Goal: Task Accomplishment & Management: Manage account settings

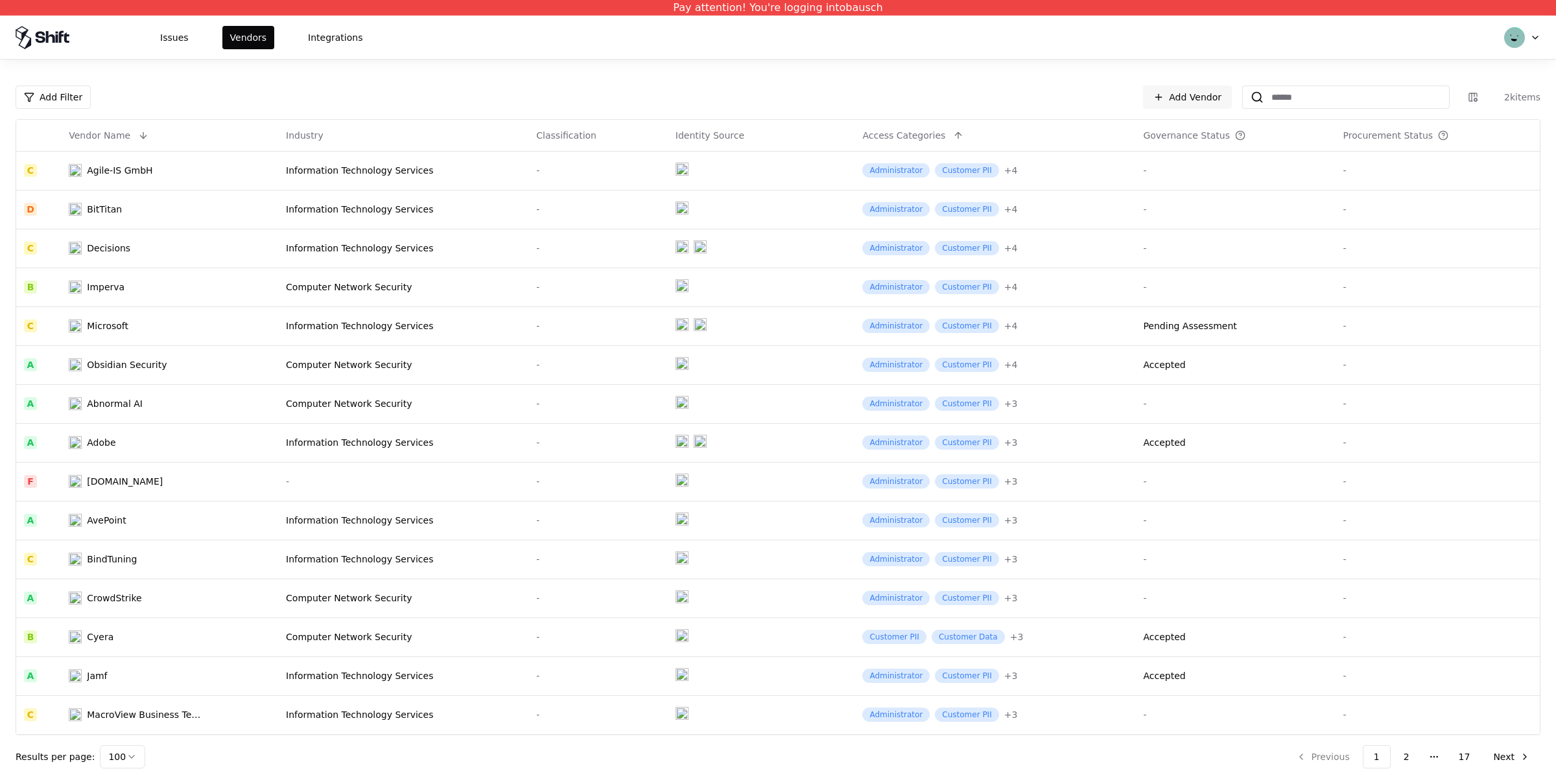
scroll to position [3304, 0]
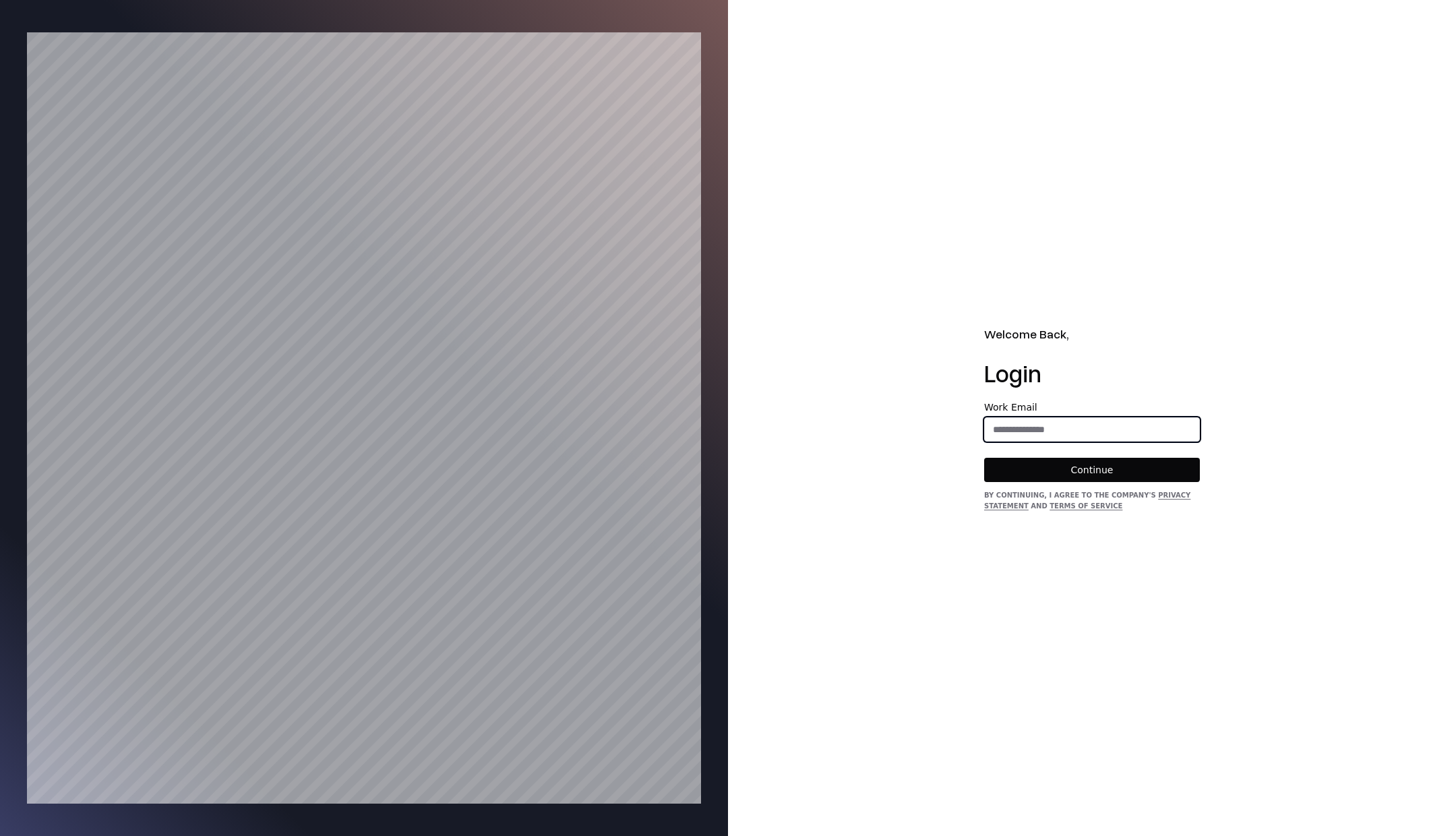
click at [1035, 433] on input "email" at bounding box center [1092, 429] width 215 height 24
type input "**********"
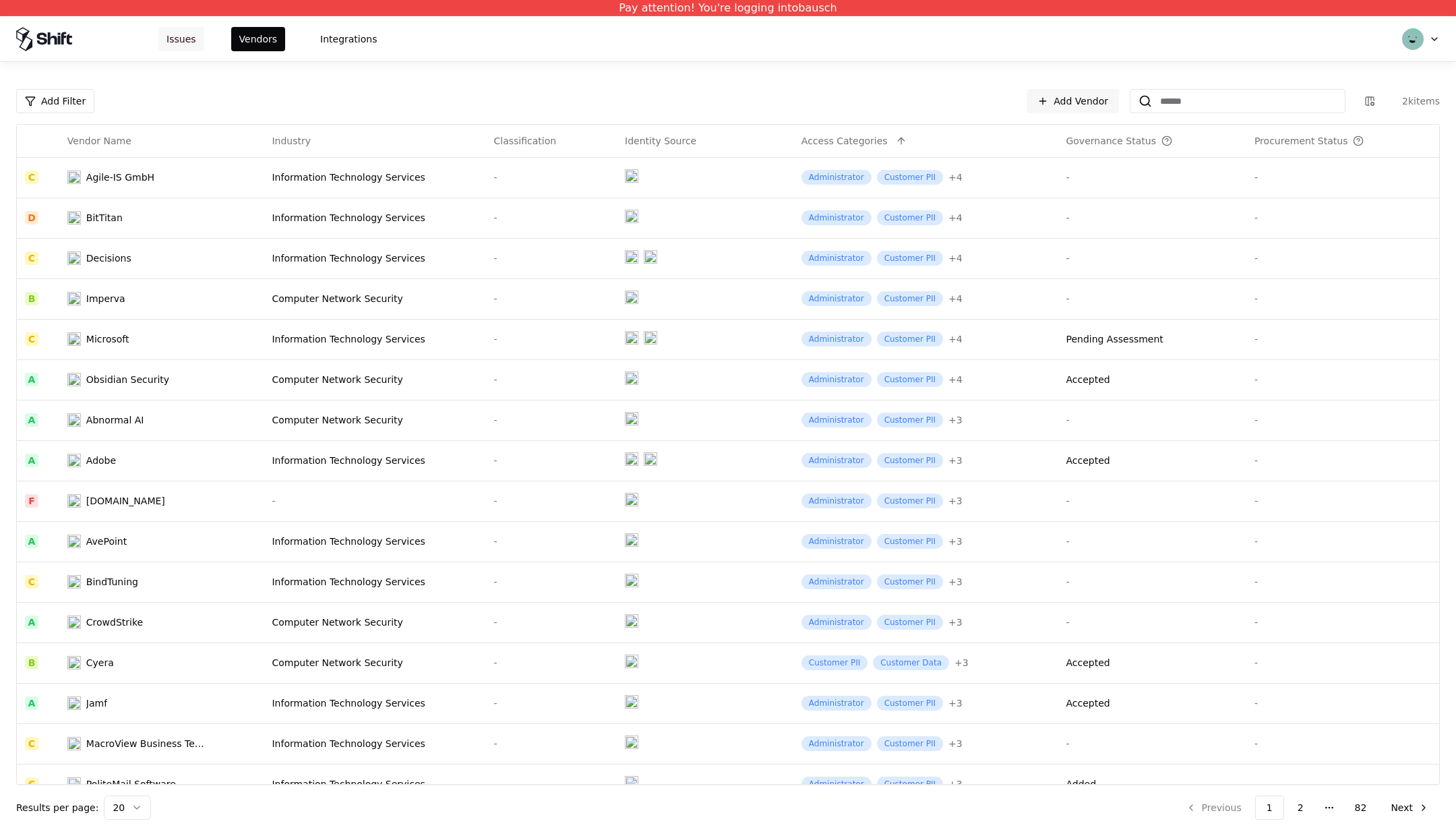
click at [192, 46] on button "Issues" at bounding box center [181, 39] width 46 height 24
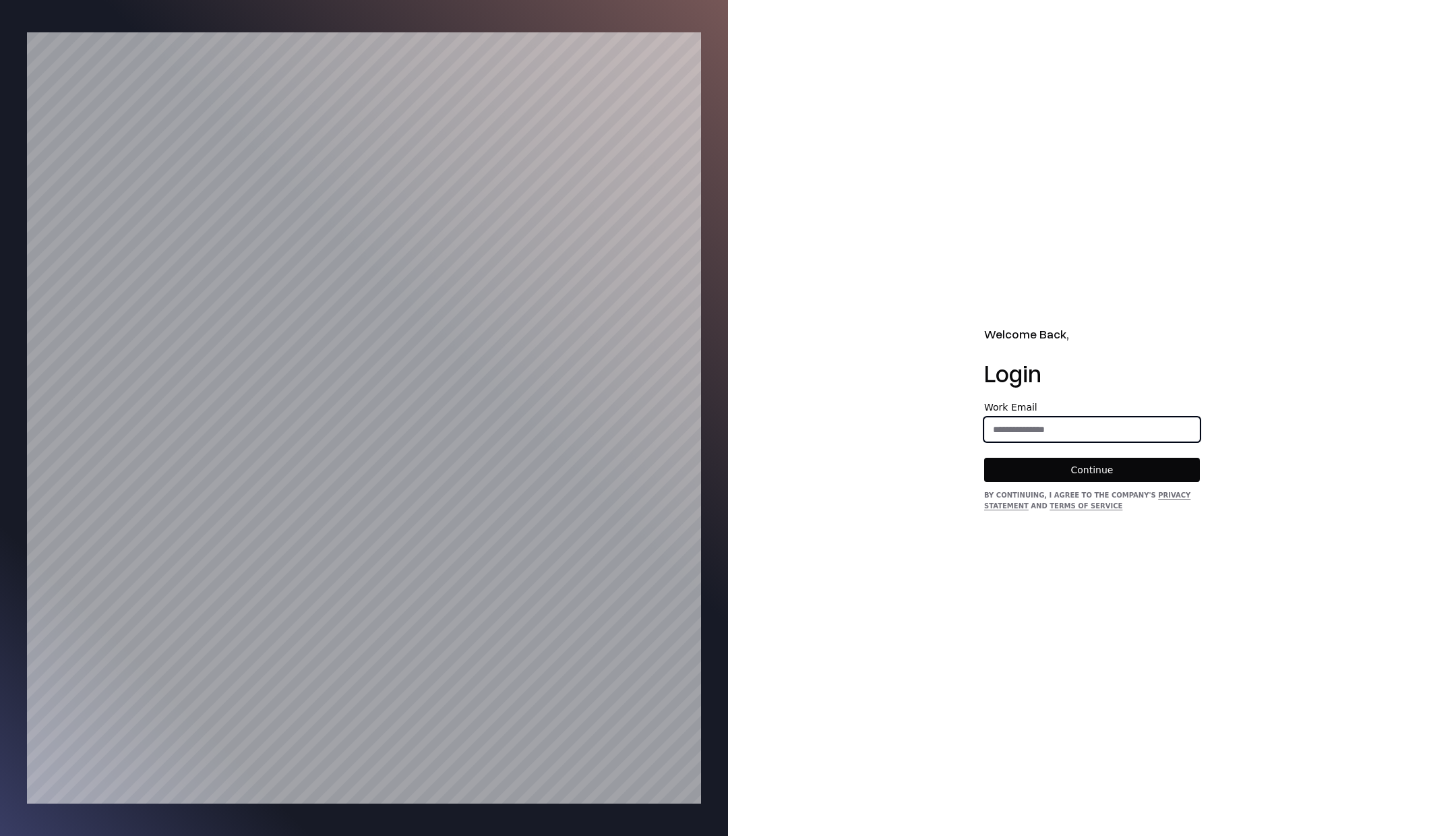
click at [1020, 418] on input "email" at bounding box center [1092, 429] width 215 height 24
type input "**********"
click at [1093, 473] on button "Continue" at bounding box center [1092, 469] width 215 height 24
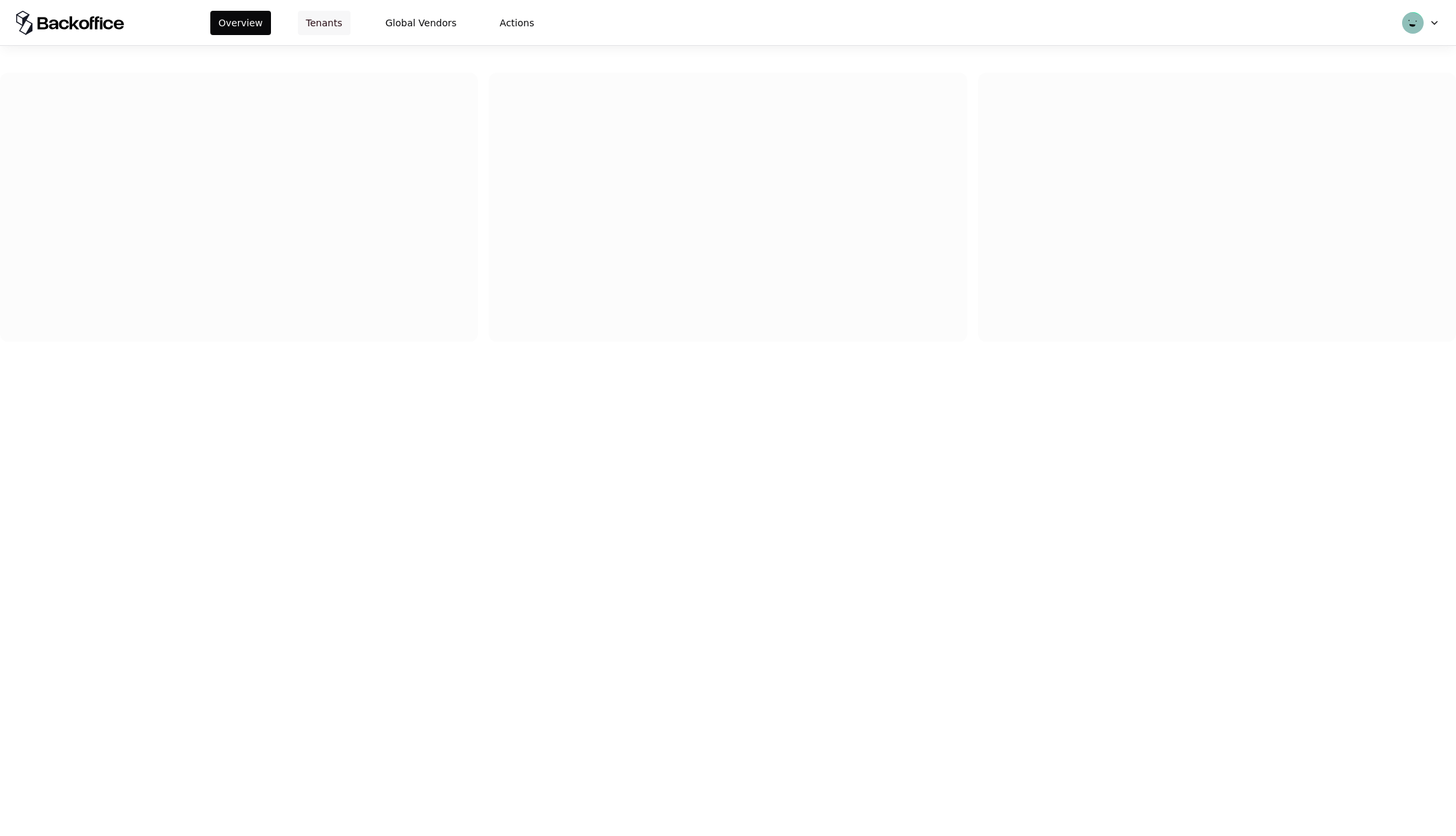
click at [325, 16] on button "Tenants" at bounding box center [324, 23] width 53 height 24
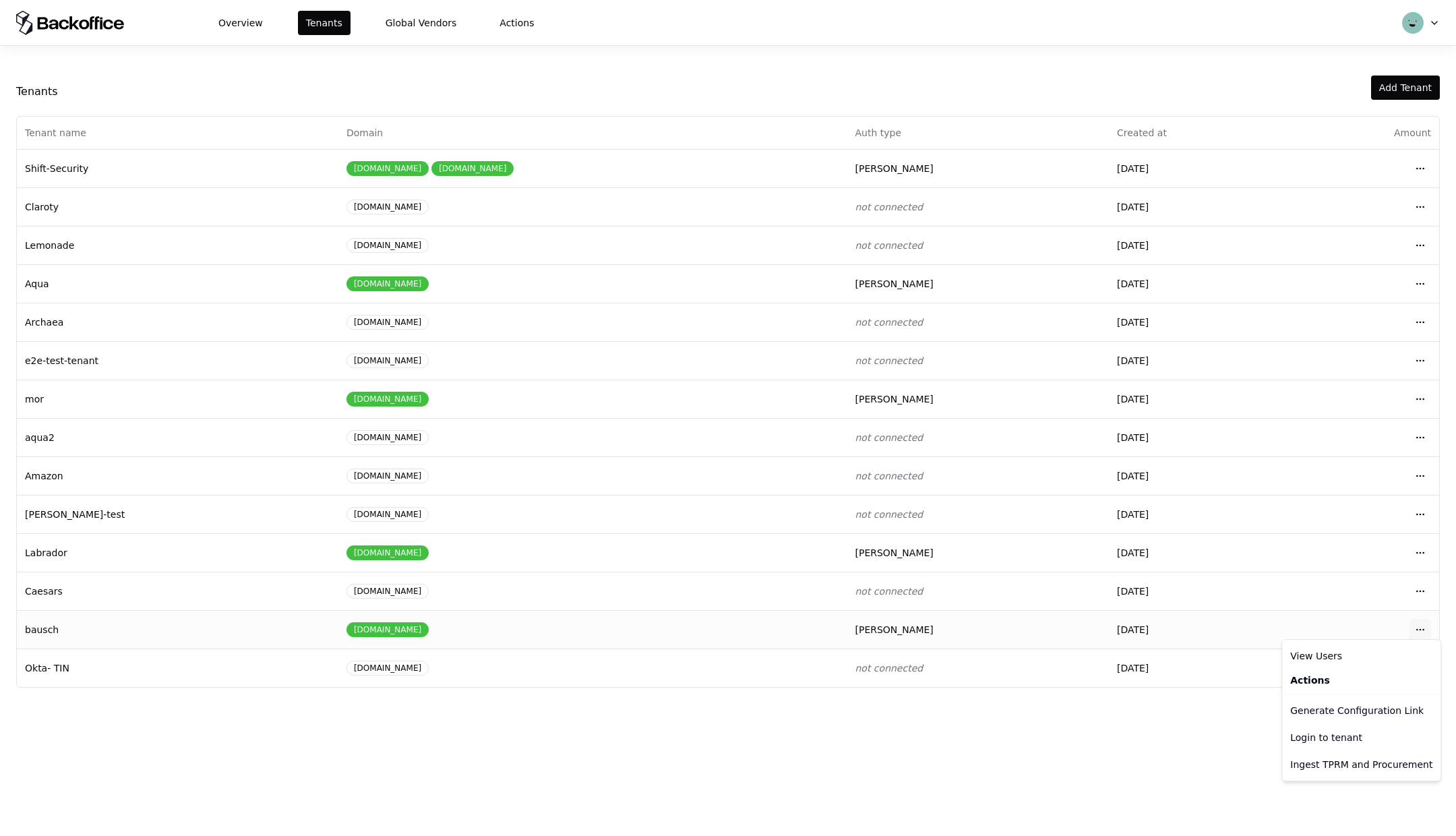
click at [1413, 620] on html "Overview Tenants Global Vendors Actions Tenants Add Tenant Tenant name Domain A…" at bounding box center [728, 418] width 1456 height 836
click at [1312, 738] on div "Login to tenant" at bounding box center [1361, 737] width 153 height 27
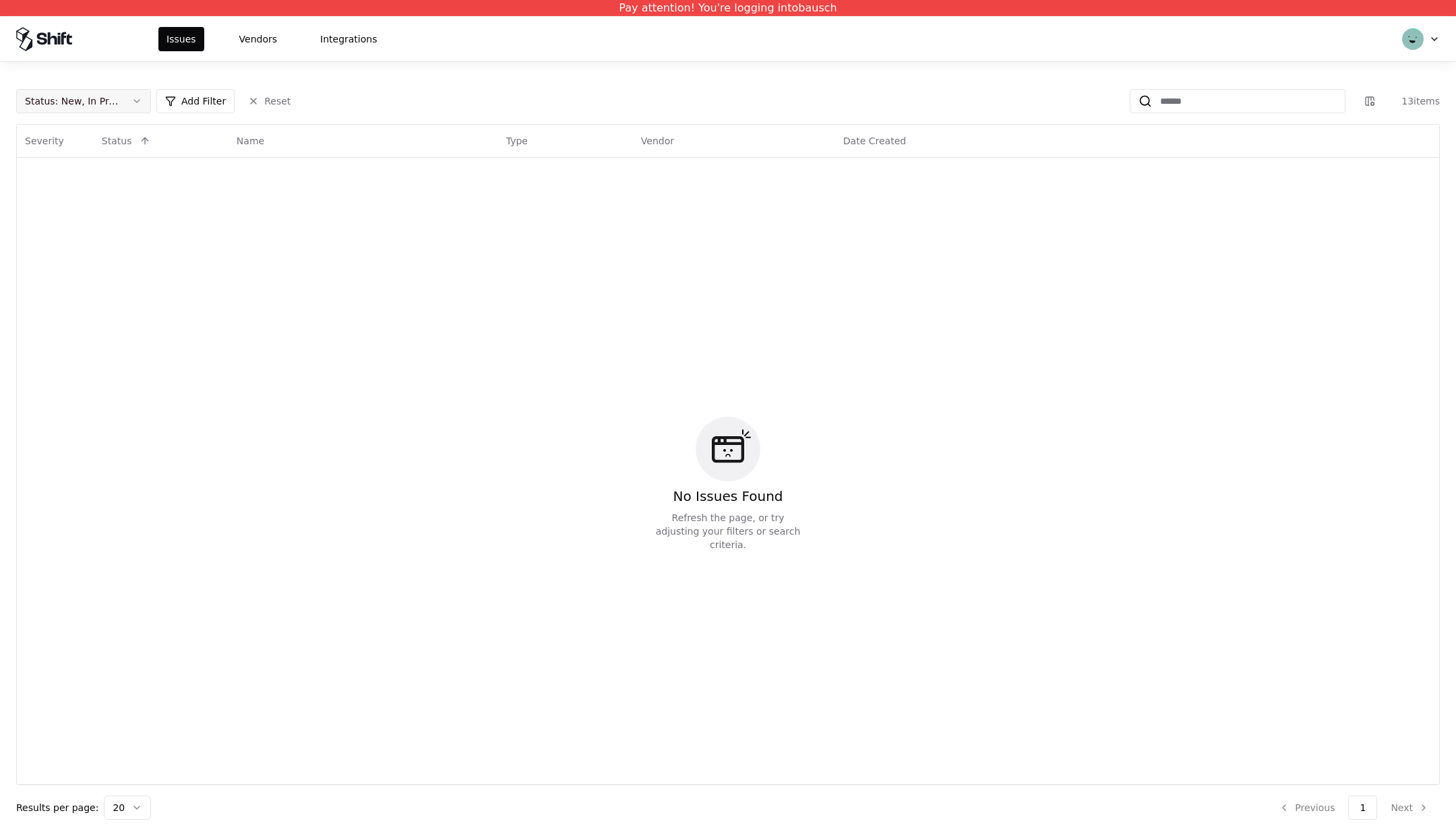
click at [136, 97] on button "Status : New, In Progress" at bounding box center [84, 101] width 135 height 24
click at [39, 230] on div "Draft" at bounding box center [45, 233] width 39 height 13
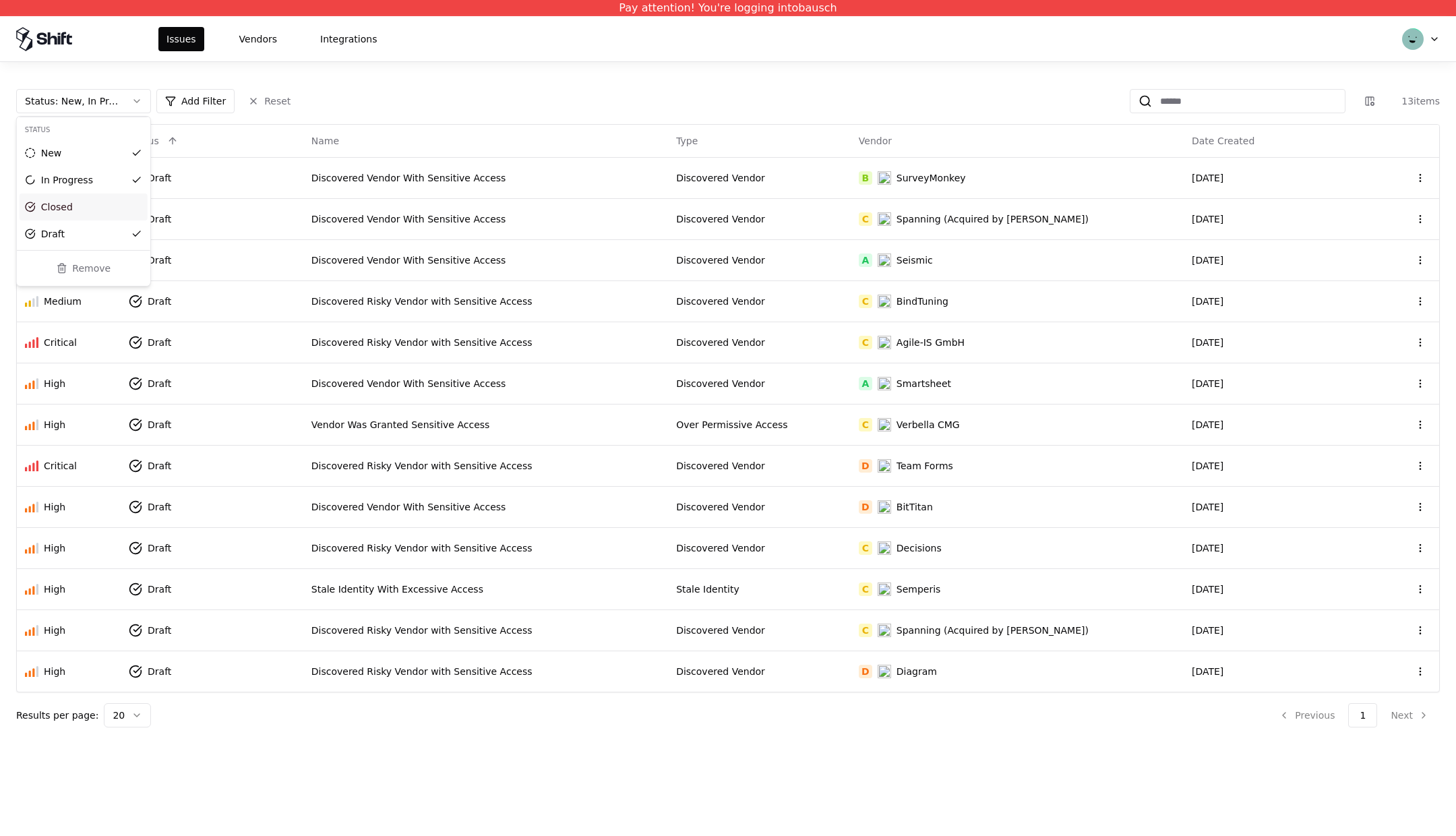
click at [81, 213] on div "Closed" at bounding box center [84, 207] width 128 height 27
click at [510, 110] on html "Pay attention! You're logging into bausch Issues Vendors Integrations Status : …" at bounding box center [728, 418] width 1456 height 836
click at [413, 665] on div "Discovered Risky Vendor with Sensitive Access" at bounding box center [486, 671] width 349 height 13
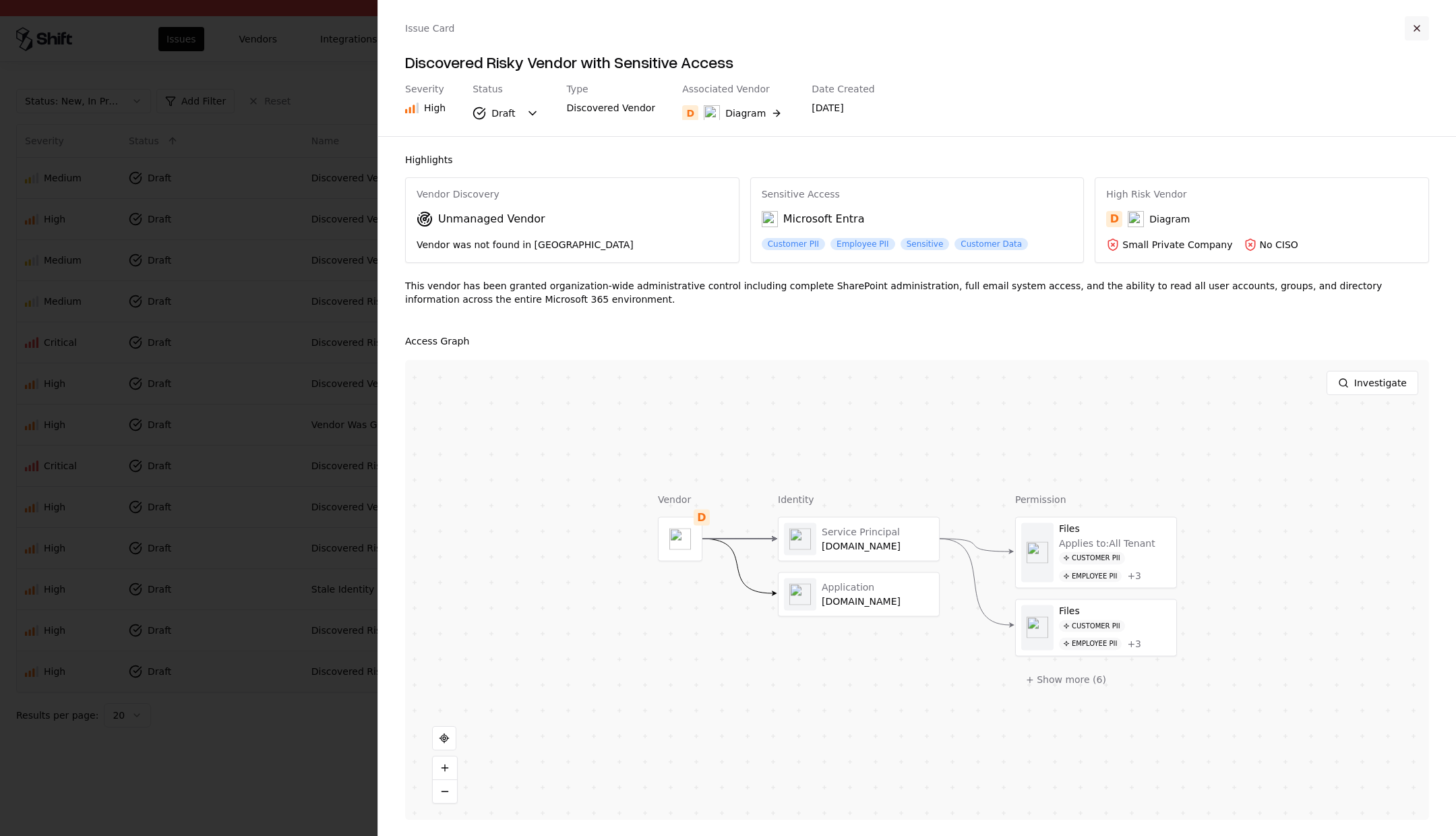
click at [1415, 23] on button "button" at bounding box center [1417, 28] width 24 height 24
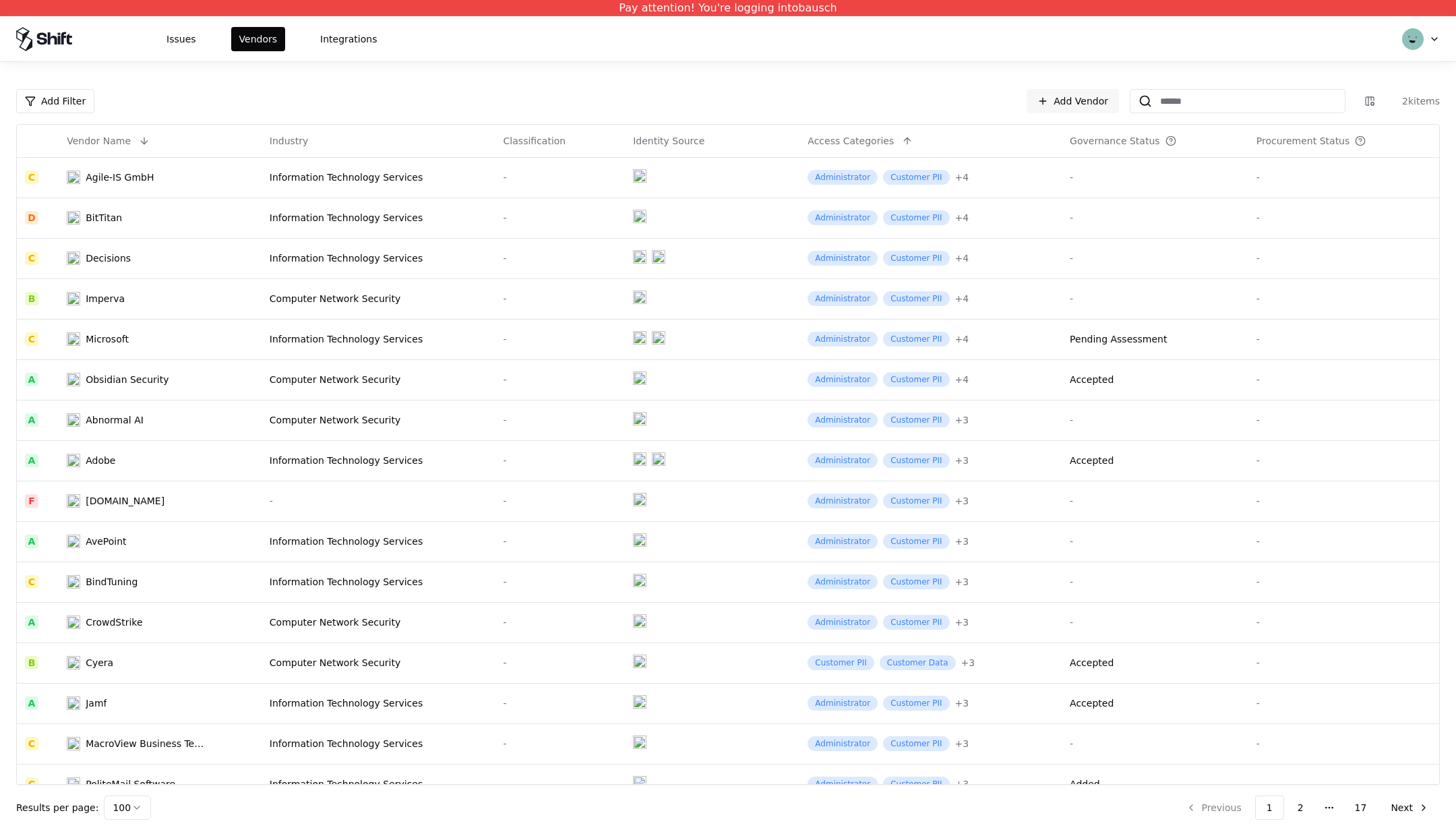
scroll to position [3416, 0]
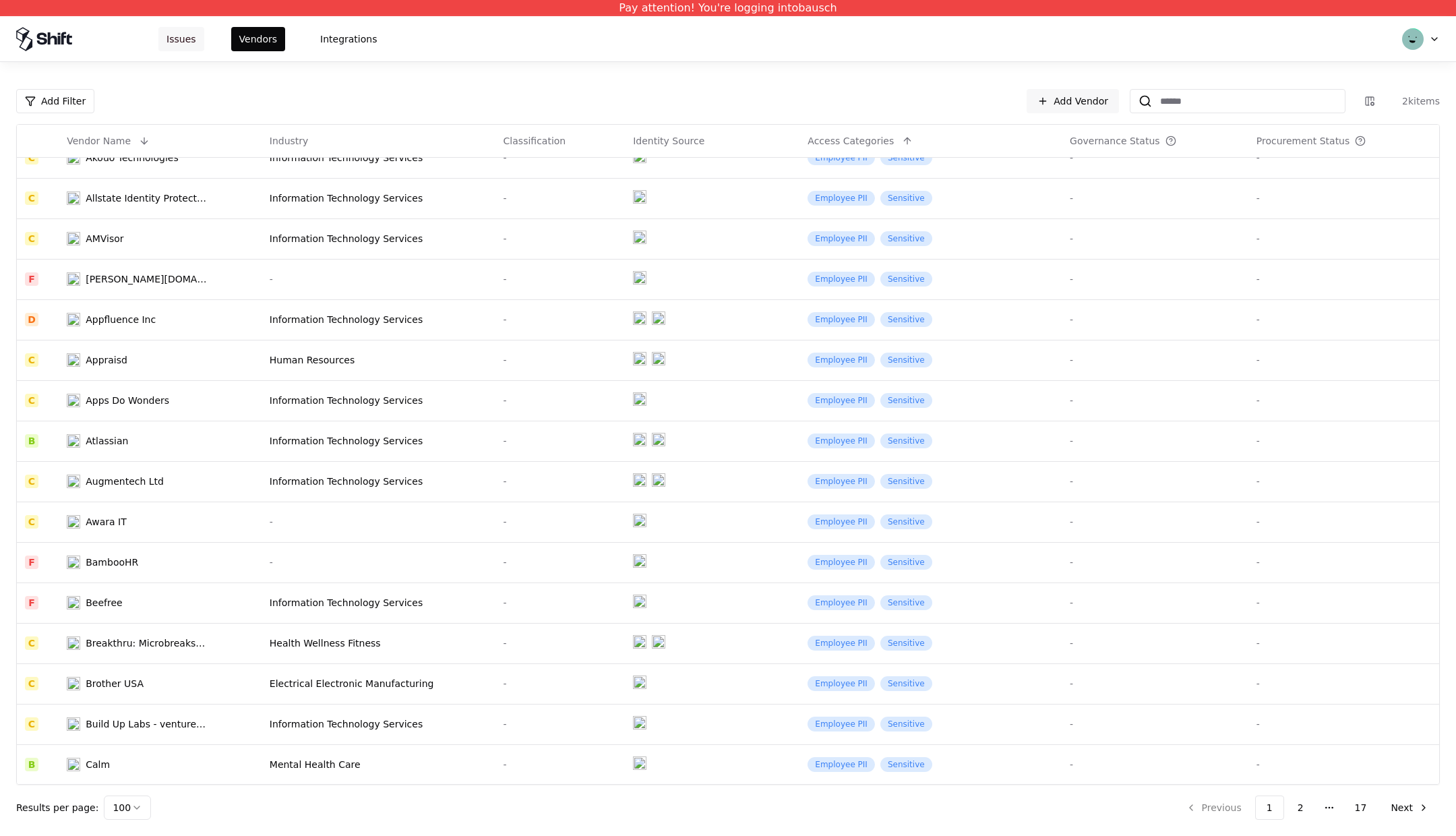
click at [183, 47] on button "Issues" at bounding box center [181, 39] width 46 height 24
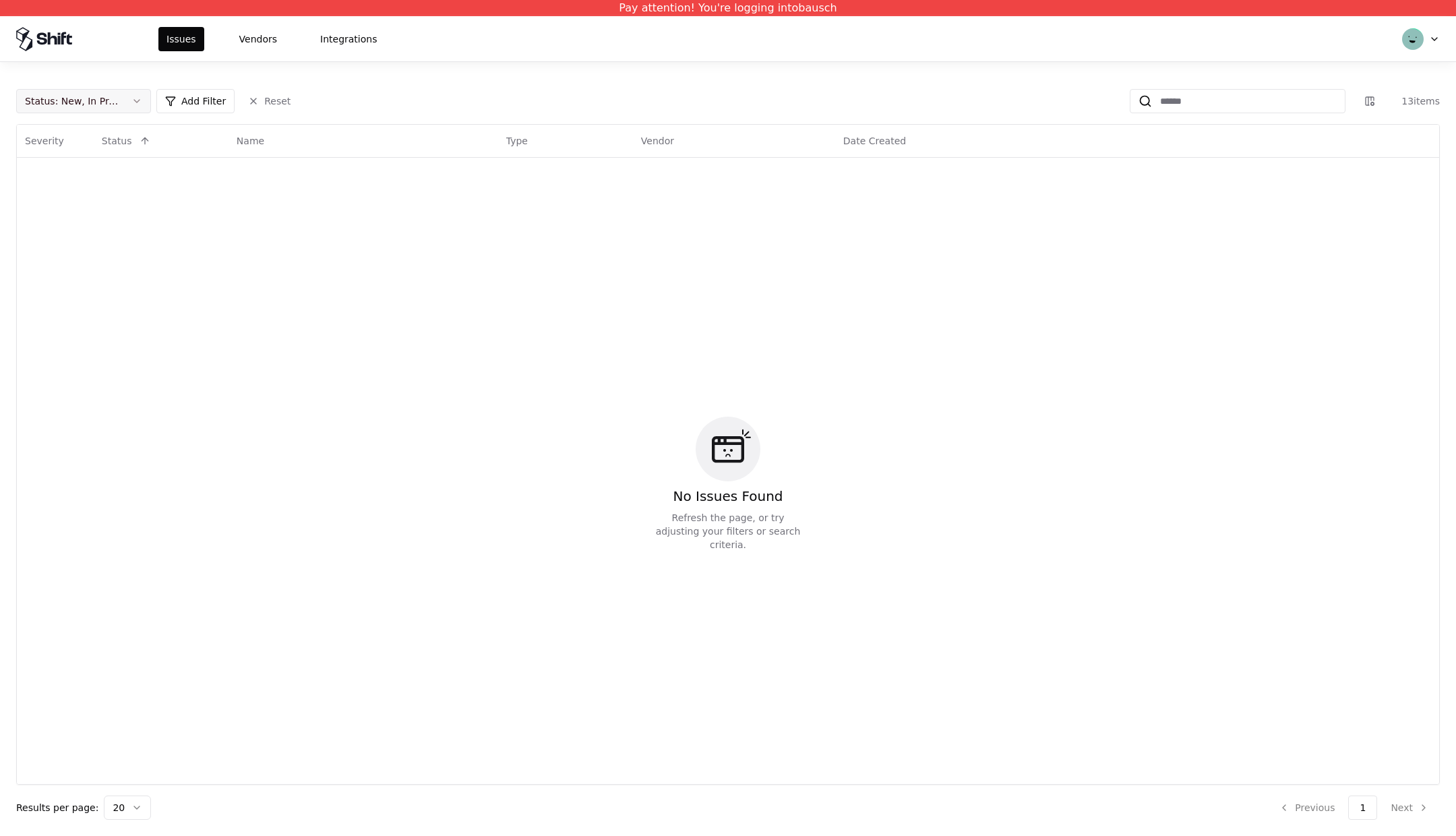
click at [111, 102] on div "Status : New, In Progress" at bounding box center [73, 101] width 95 height 13
click at [64, 236] on div "Draft" at bounding box center [84, 233] width 128 height 27
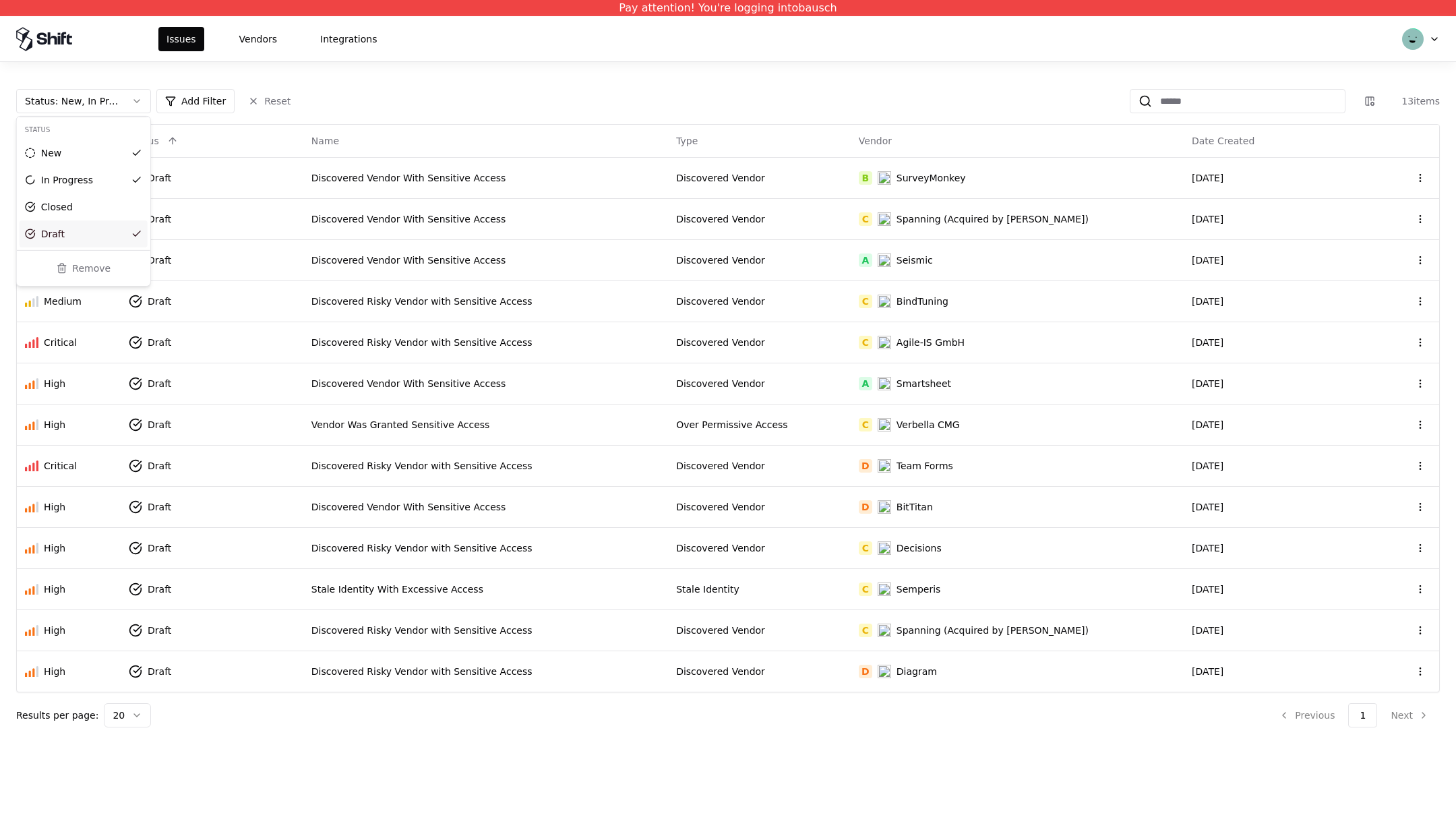
click at [338, 667] on html "Pay attention! You're logging into bausch Issues Vendors Integrations Status : …" at bounding box center [728, 418] width 1456 height 836
click at [338, 667] on div "Discovered Risky Vendor with Sensitive Access" at bounding box center [486, 671] width 349 height 13
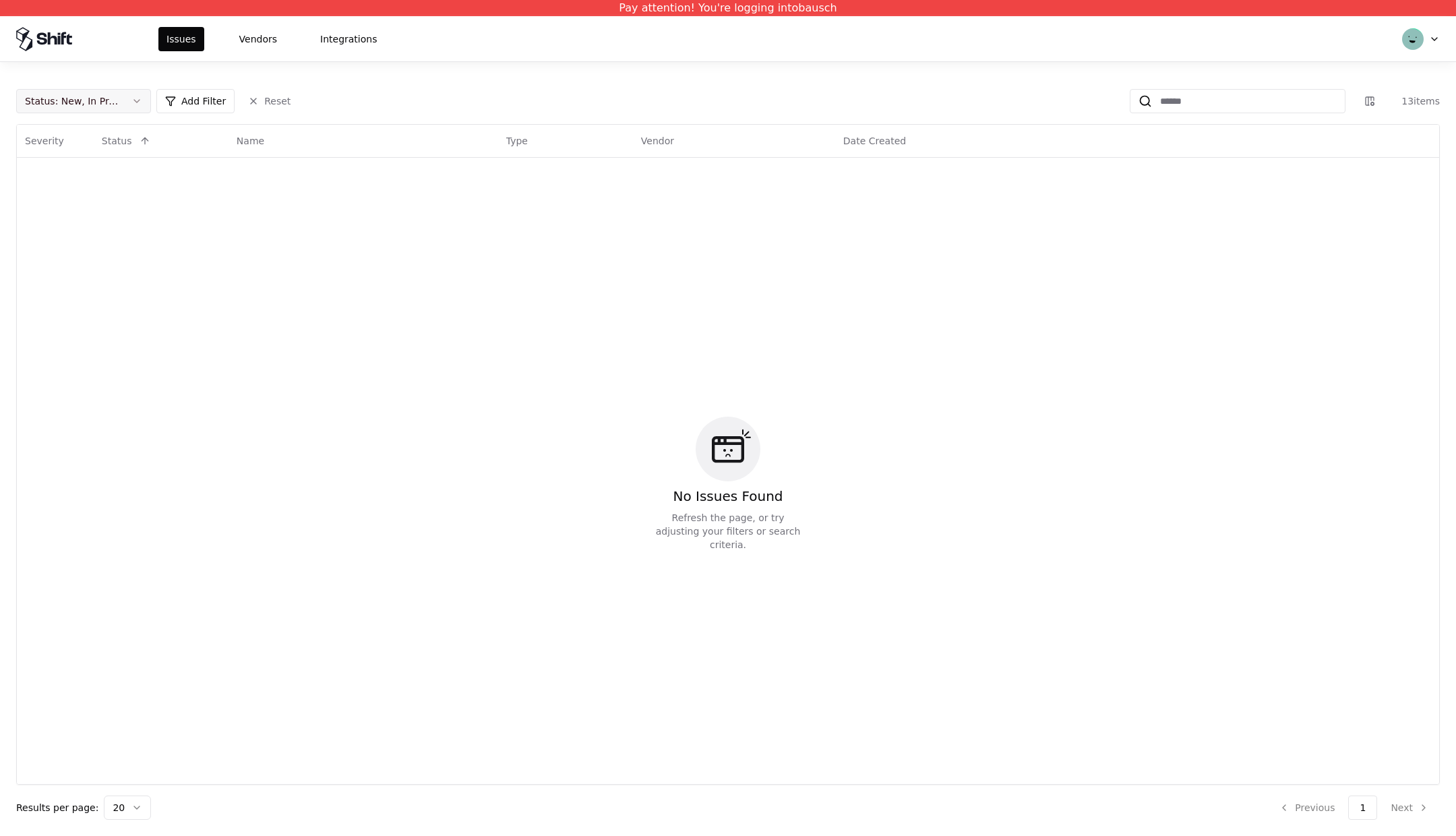
click at [121, 99] on button "Status : New, In Progress" at bounding box center [84, 101] width 135 height 24
click at [73, 237] on div "Draft" at bounding box center [84, 233] width 128 height 27
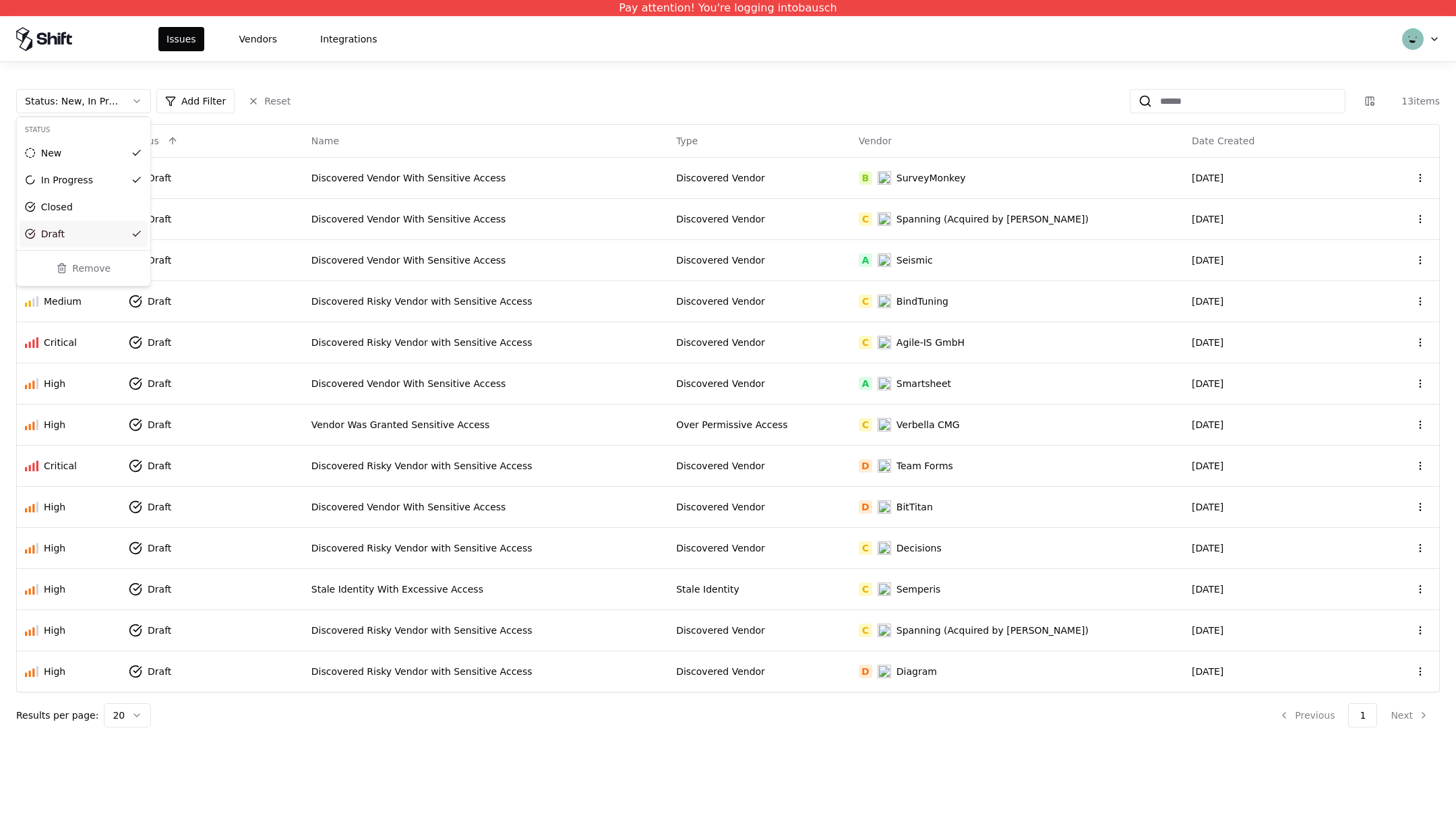
click at [947, 665] on html "Pay attention! You're logging into bausch Issues Vendors Integrations Status : …" at bounding box center [728, 418] width 1456 height 836
click at [789, 659] on td "Discovered Vendor" at bounding box center [760, 671] width 183 height 41
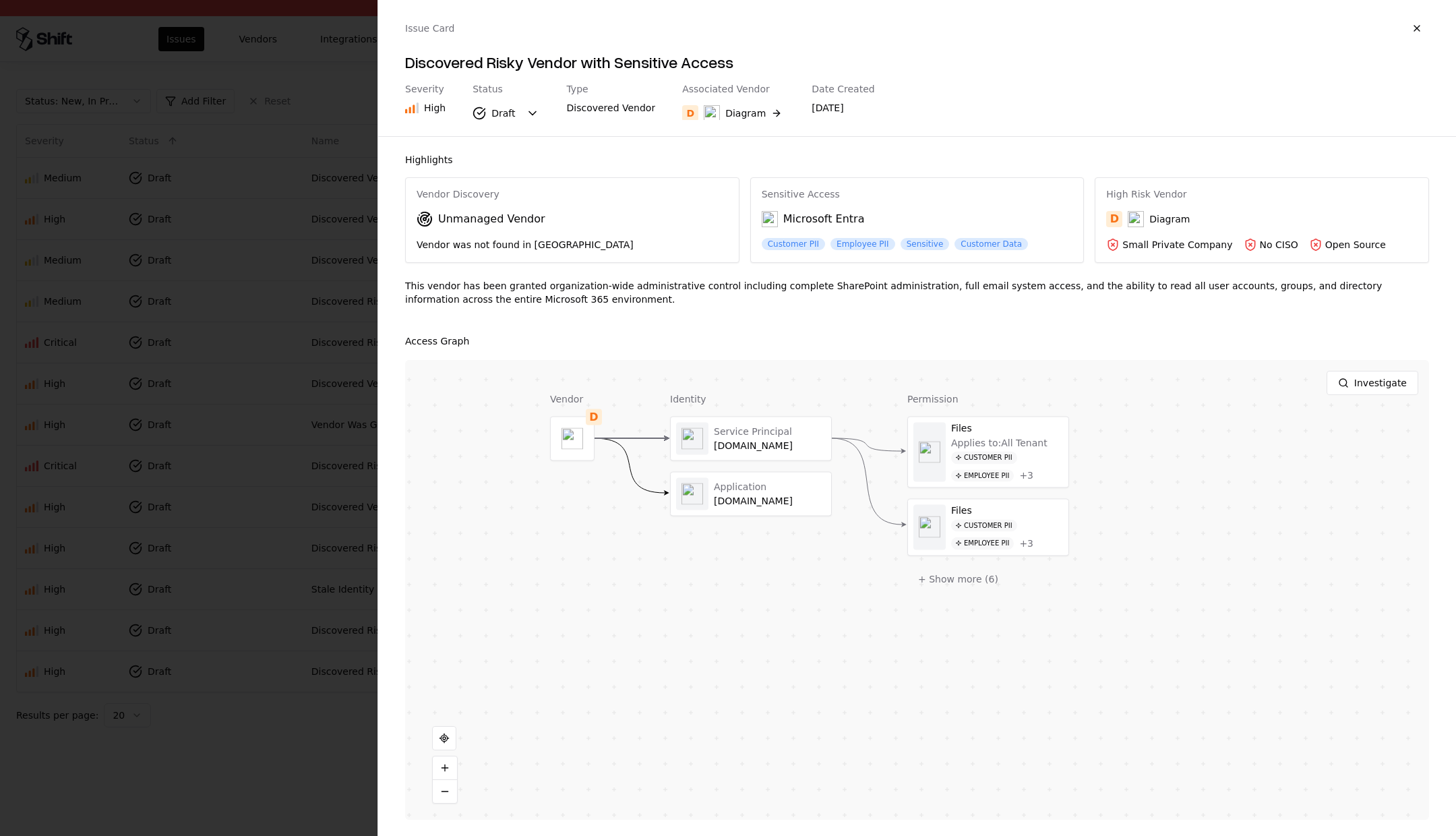
click at [294, 421] on div at bounding box center [728, 418] width 1456 height 836
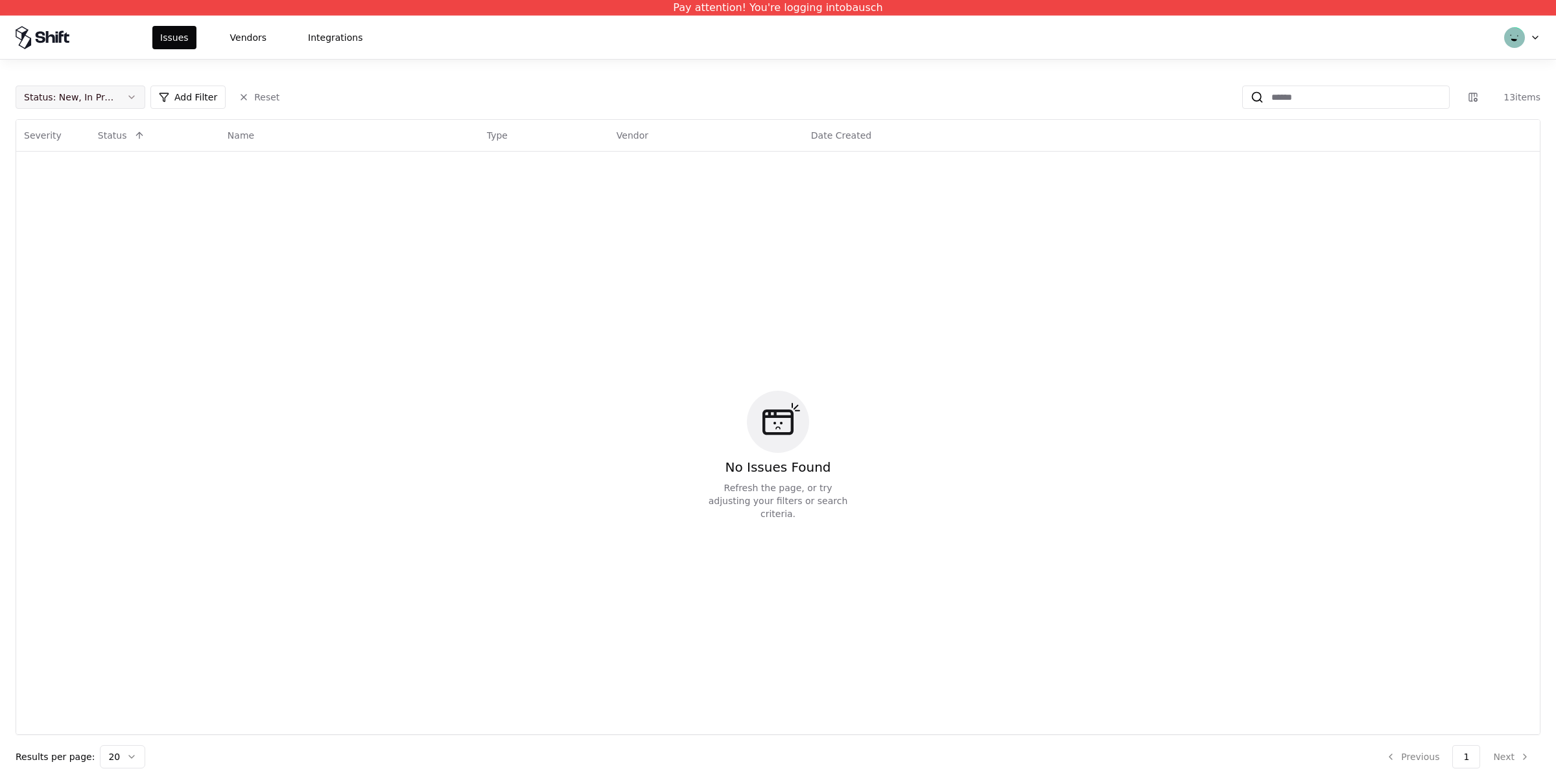
click at [136, 96] on button "Status : New, In Progress" at bounding box center [80, 97] width 130 height 24
click at [74, 222] on div "Draft" at bounding box center [80, 225] width 123 height 26
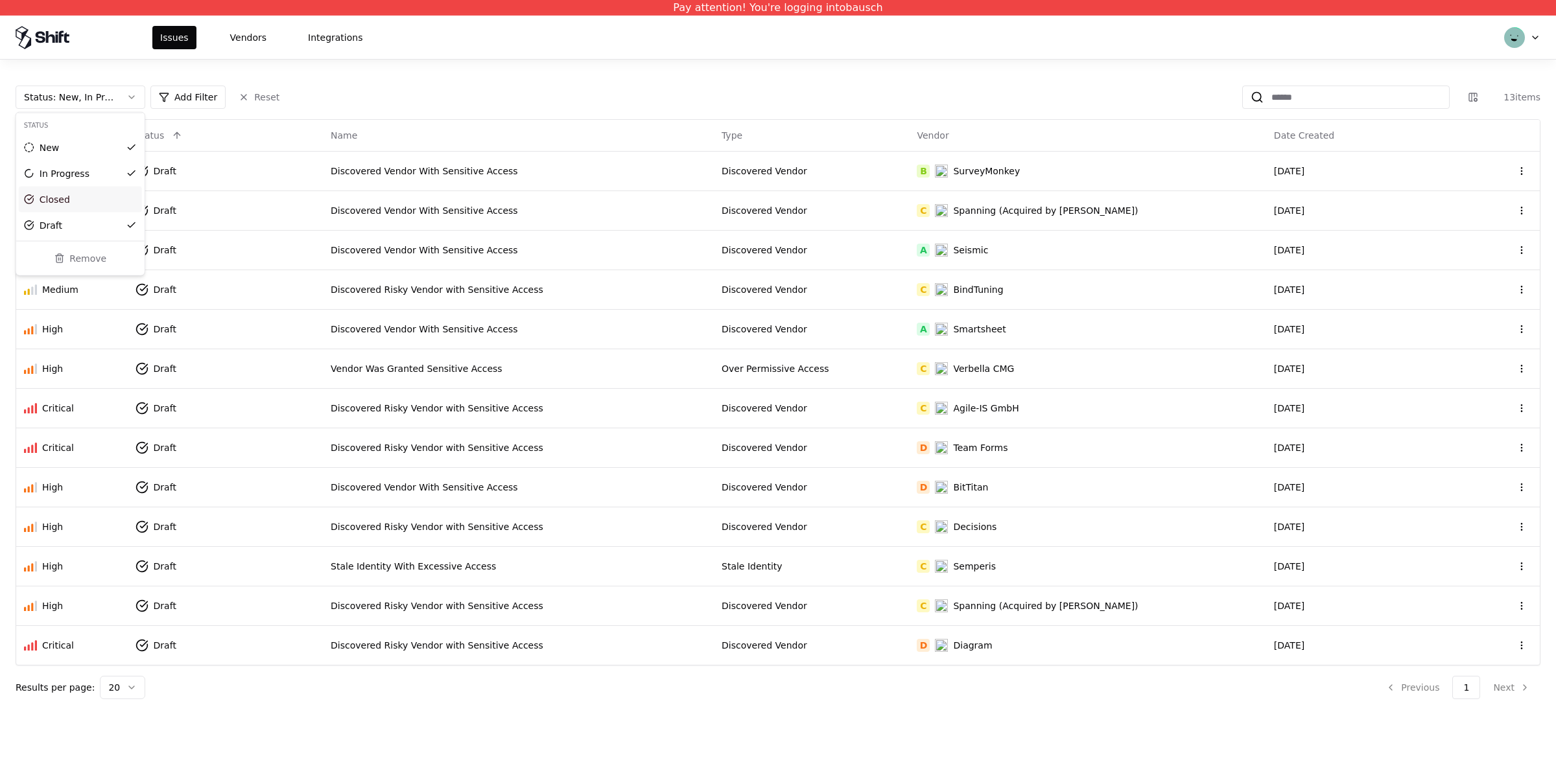
click at [649, 567] on html "Pay attention! You're logging into bausch Issues Vendors Integrations Status : …" at bounding box center [778, 392] width 1556 height 784
click at [637, 525] on div "Discovered Risky Vendor with Sensitive Access" at bounding box center [518, 526] width 376 height 13
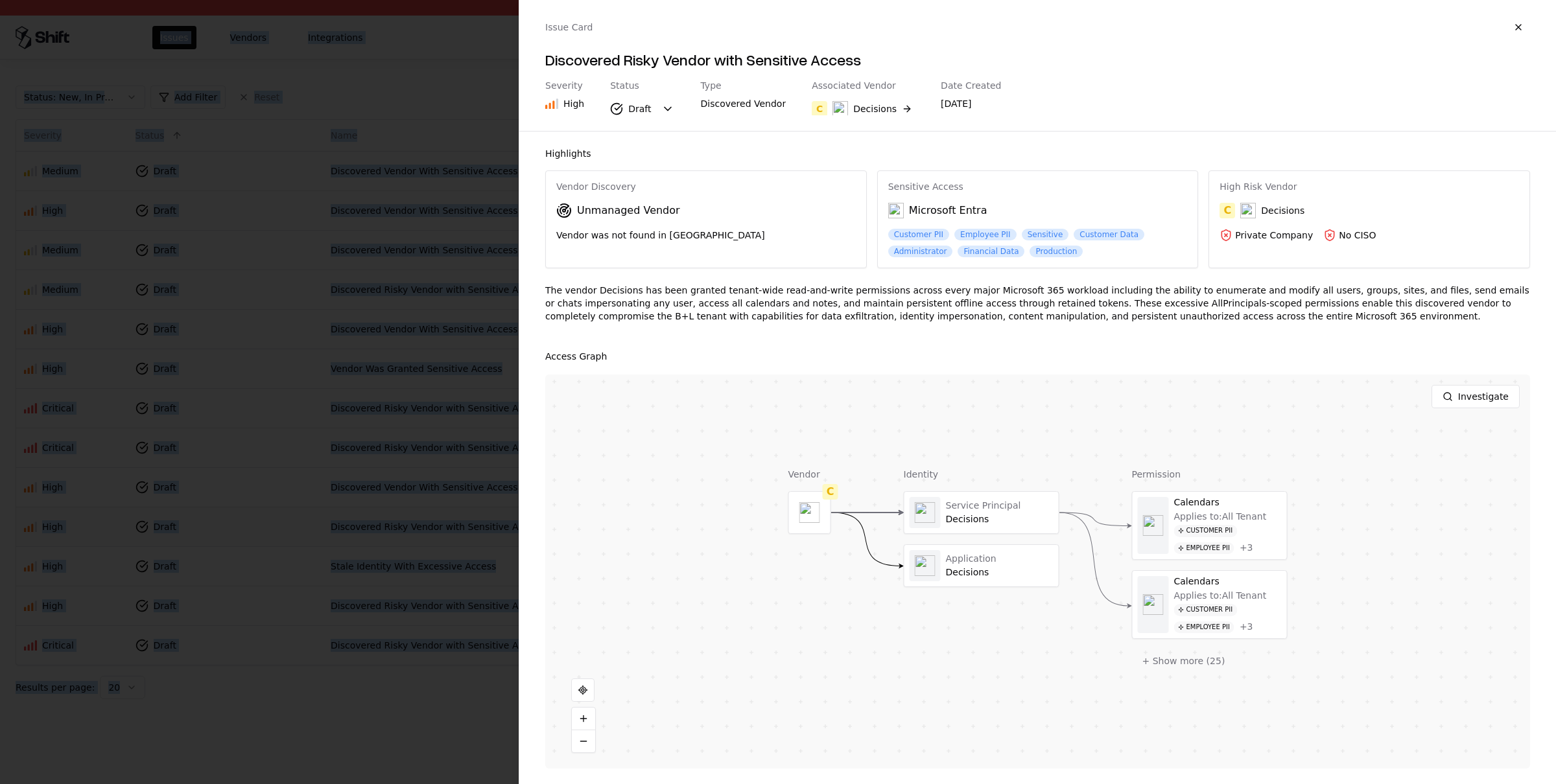
click at [637, 525] on div at bounding box center [778, 392] width 1556 height 784
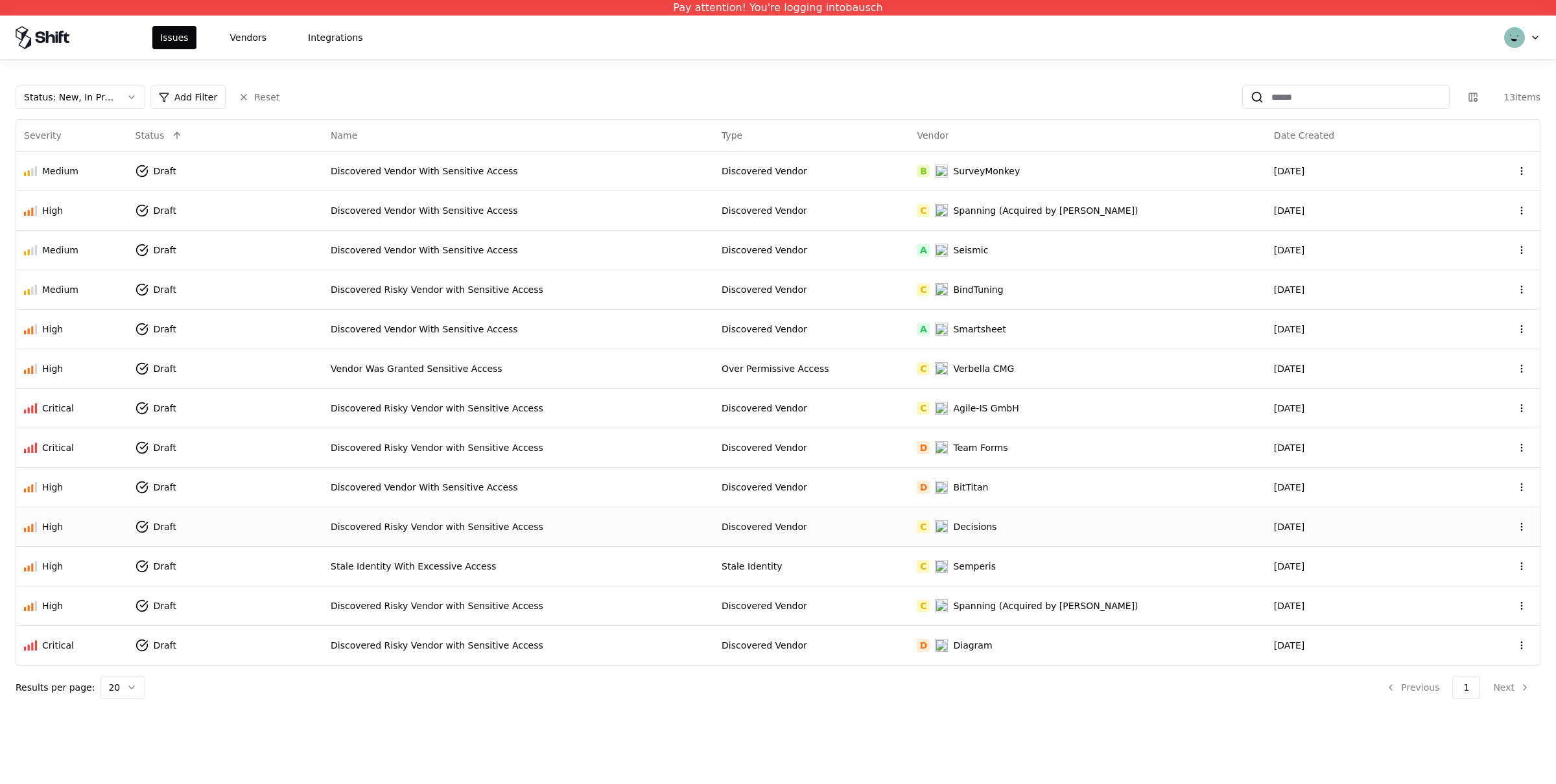
click at [637, 525] on div "Discovered Risky Vendor with Sensitive Access" at bounding box center [518, 526] width 376 height 13
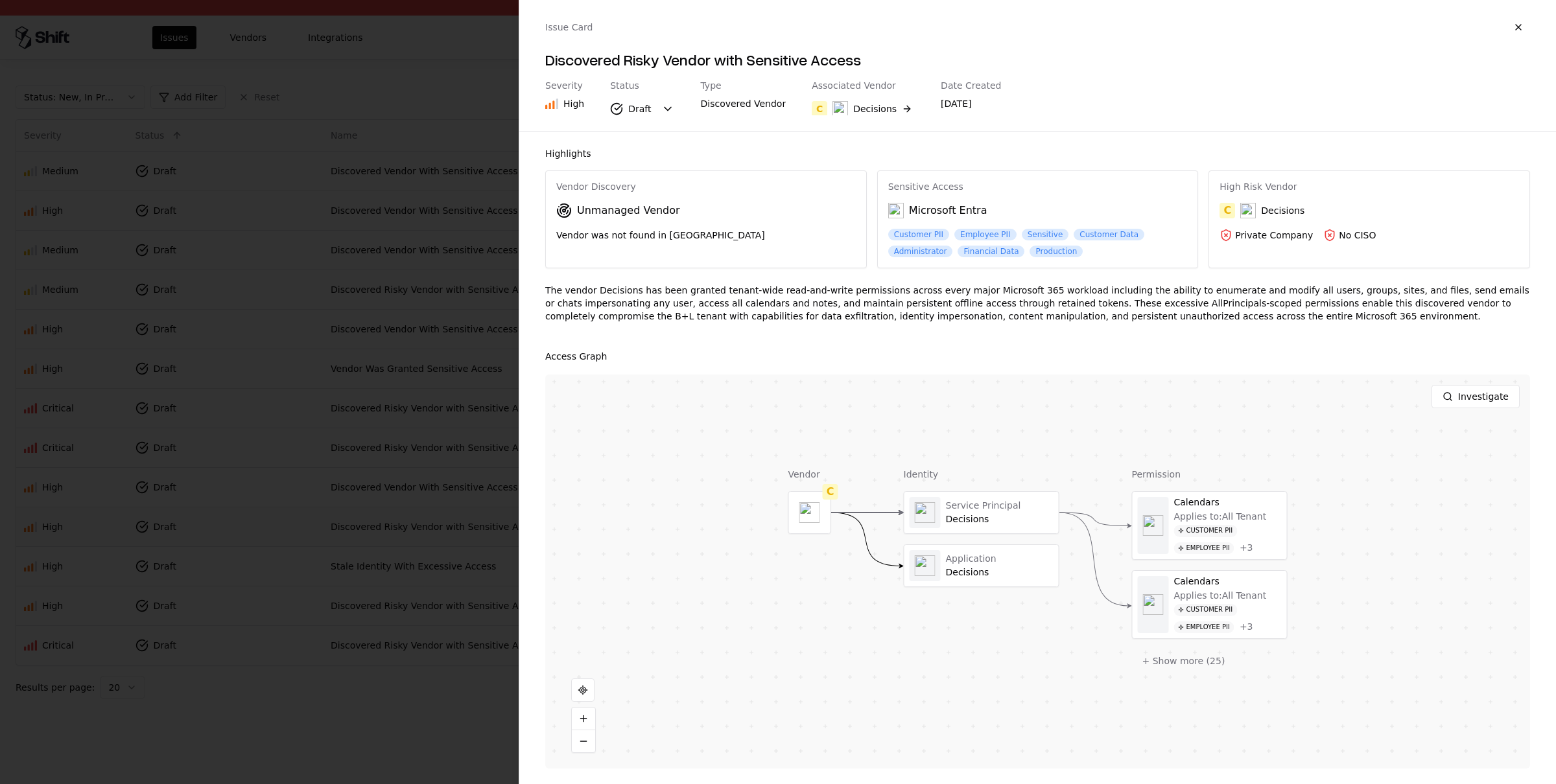
click at [637, 525] on div "Vendor C Identity Service Principal Decisions Application Decisions Permission …" at bounding box center [1038, 572] width 985 height 394
click at [461, 755] on div at bounding box center [778, 392] width 1556 height 784
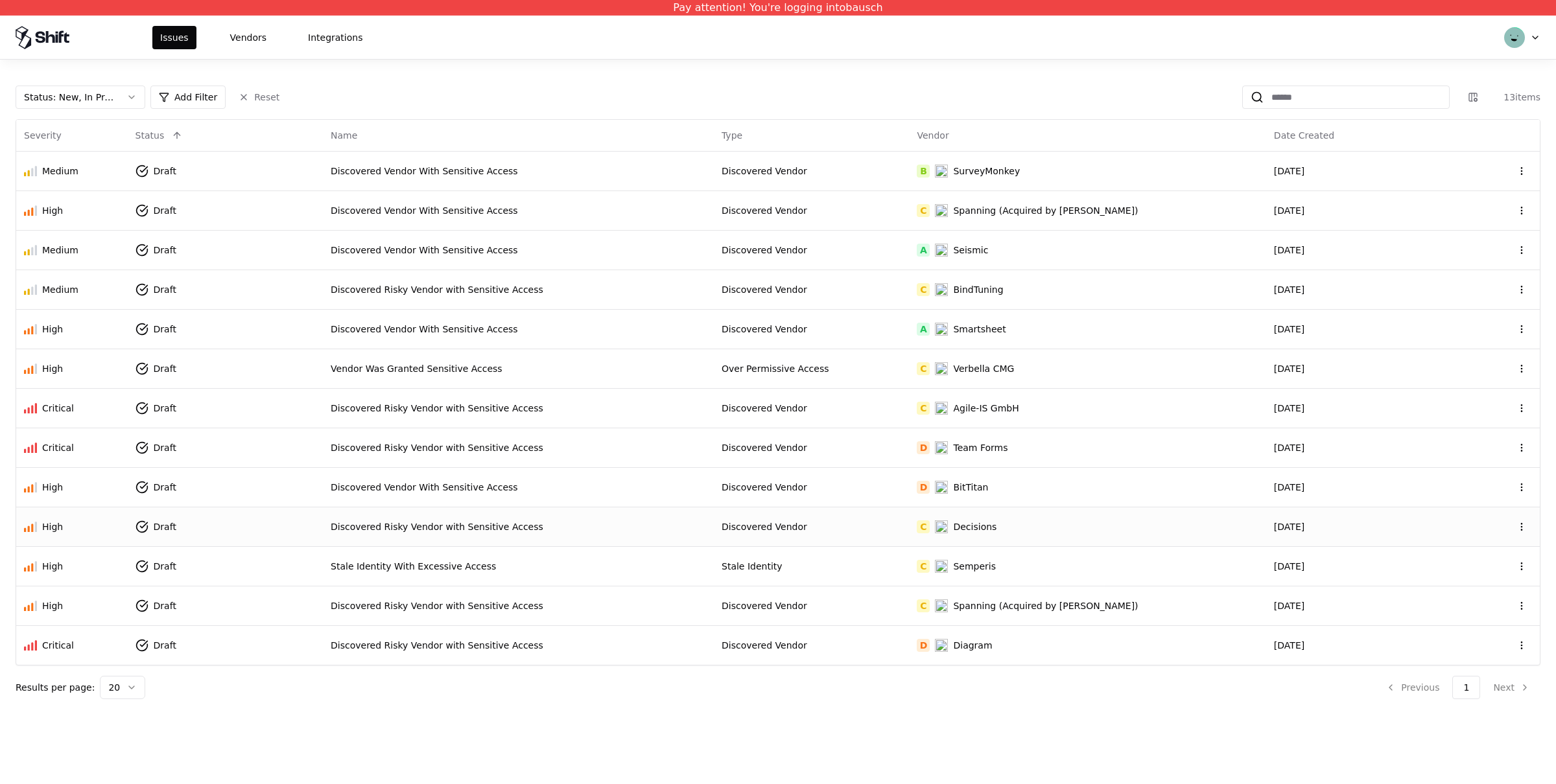
click at [152, 127] on th "Status" at bounding box center [225, 135] width 195 height 31
click at [152, 134] on div "Status" at bounding box center [150, 135] width 29 height 13
click at [185, 134] on div "Status" at bounding box center [225, 135] width 180 height 16
click at [169, 133] on button at bounding box center [177, 135] width 16 height 16
click at [72, 131] on button at bounding box center [74, 135] width 16 height 16
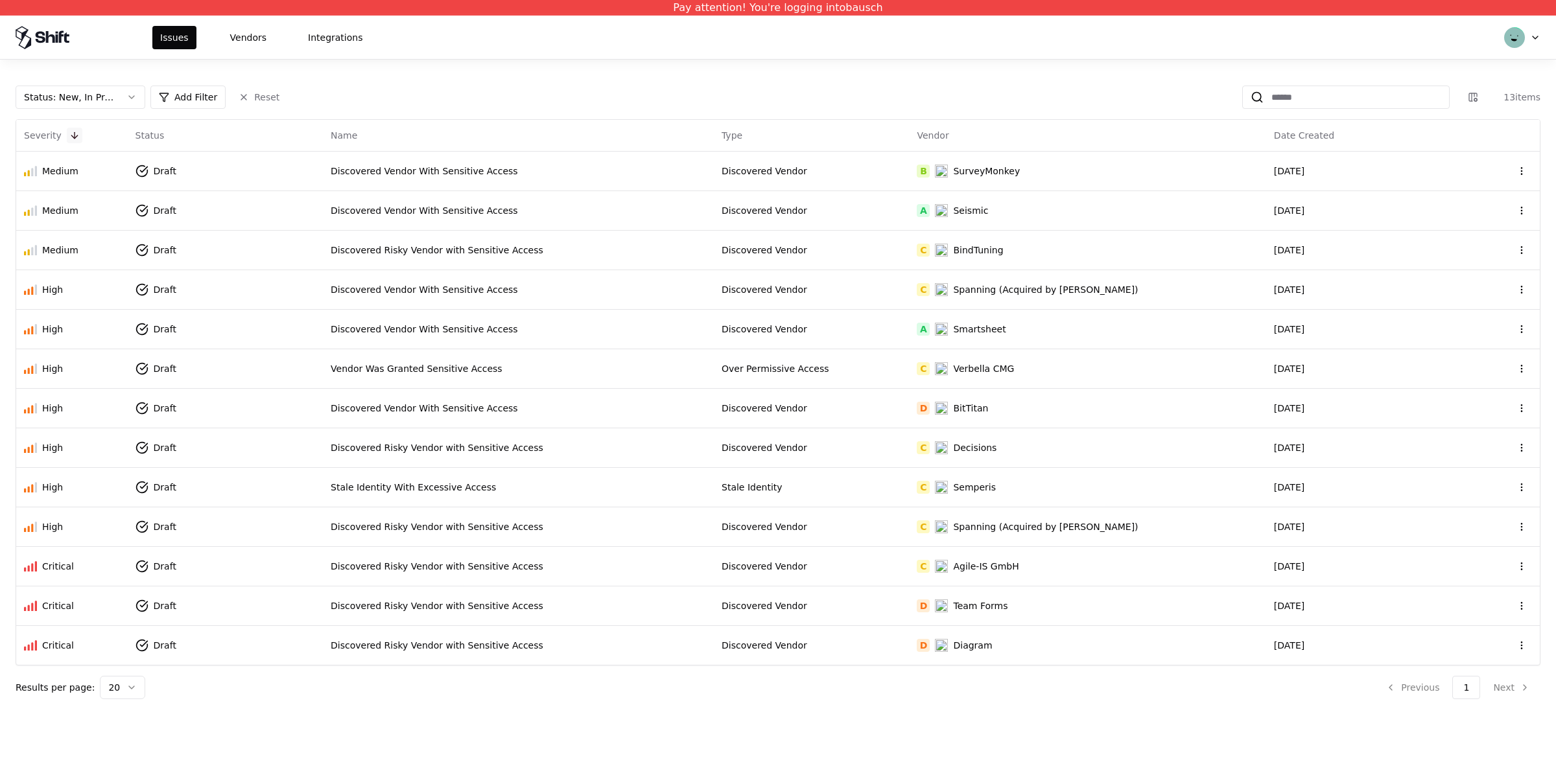
click at [72, 131] on button at bounding box center [74, 135] width 16 height 16
click at [1018, 168] on div "Agile-IS GmbH" at bounding box center [985, 171] width 65 height 13
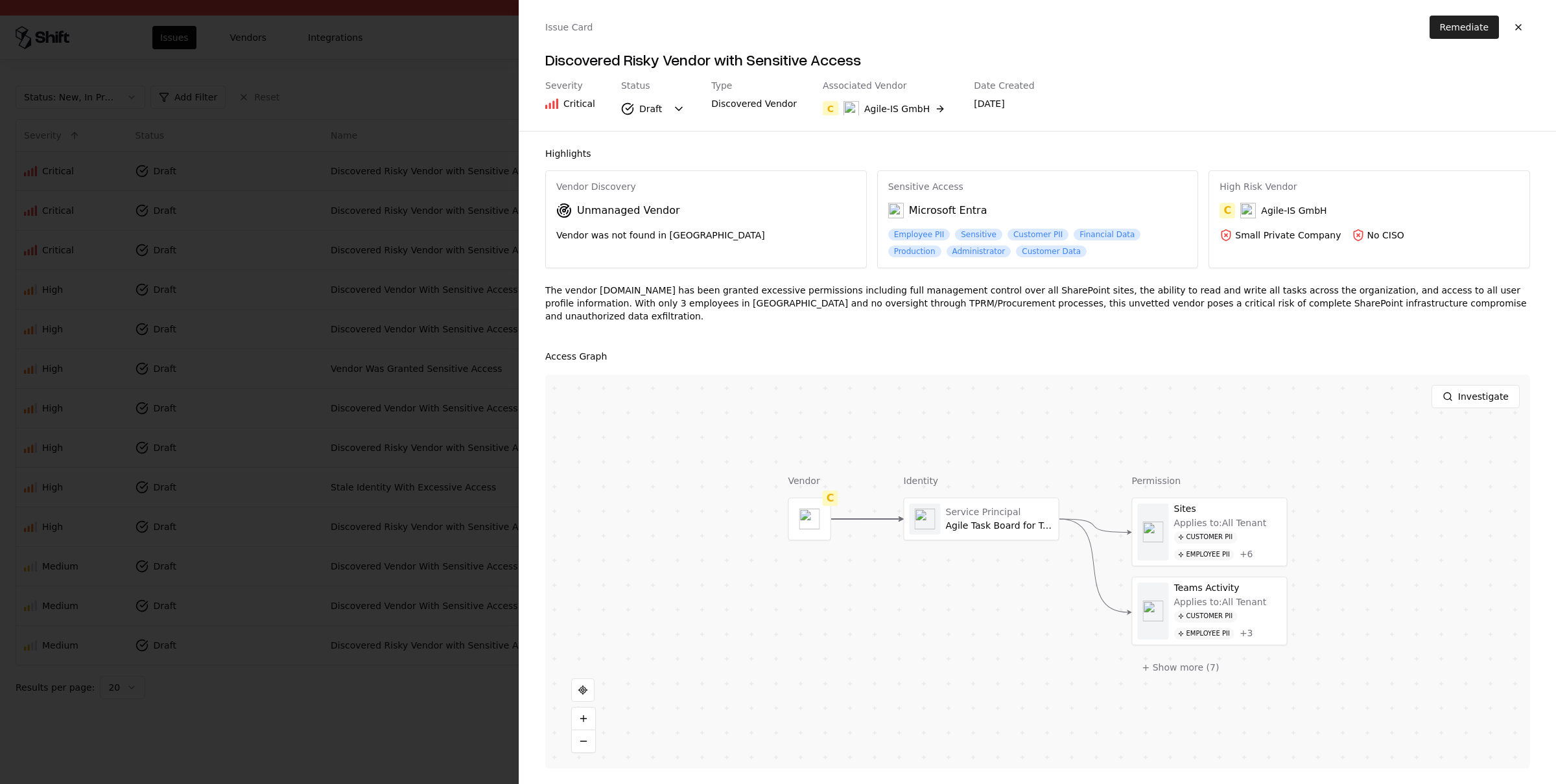
click at [1460, 20] on button "Remediate" at bounding box center [1463, 27] width 69 height 24
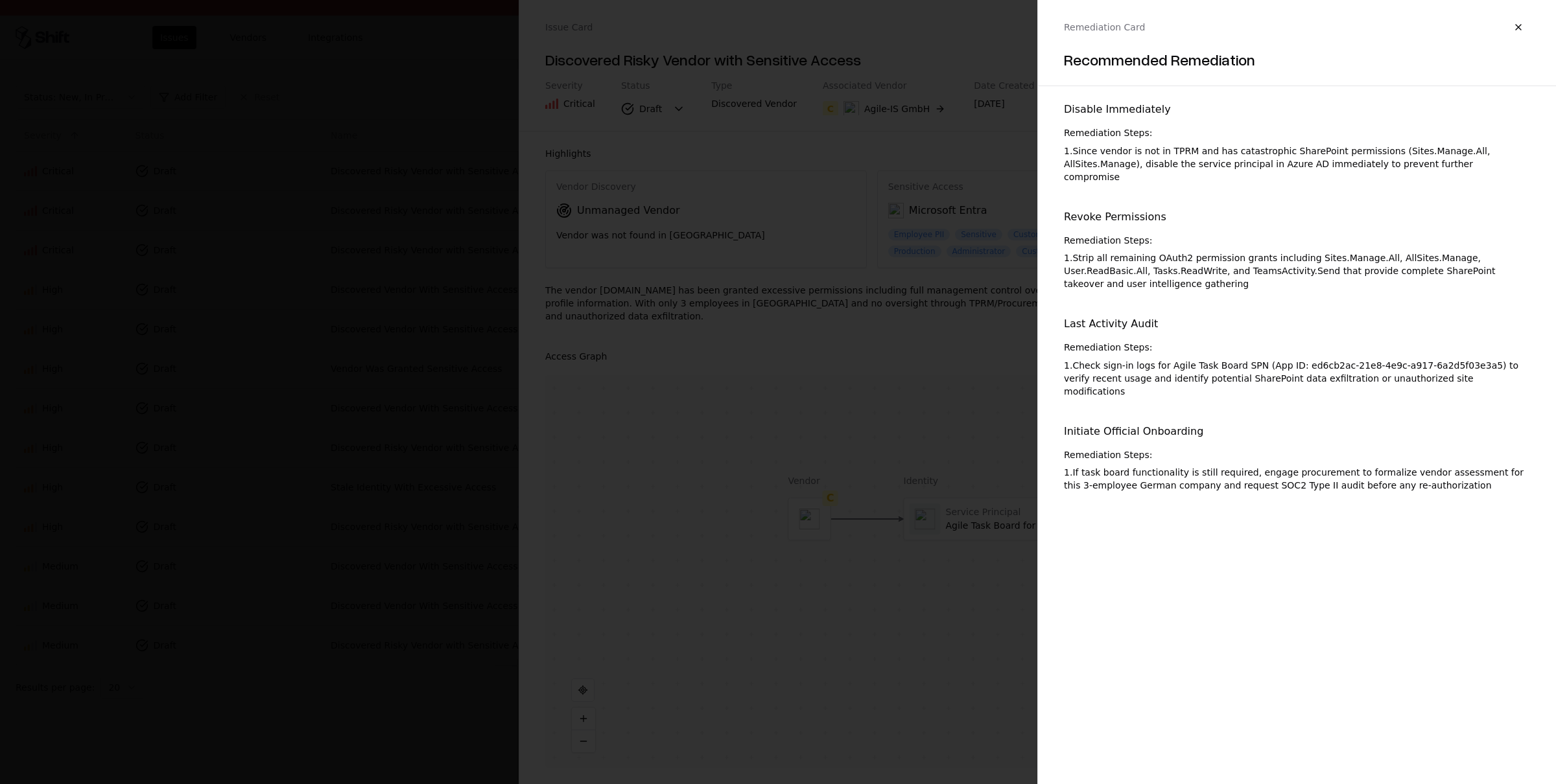
click at [1536, 29] on div "Remediation Card Recommended Remediation" at bounding box center [1297, 37] width 518 height 75
click at [1529, 29] on button "button" at bounding box center [1518, 27] width 24 height 24
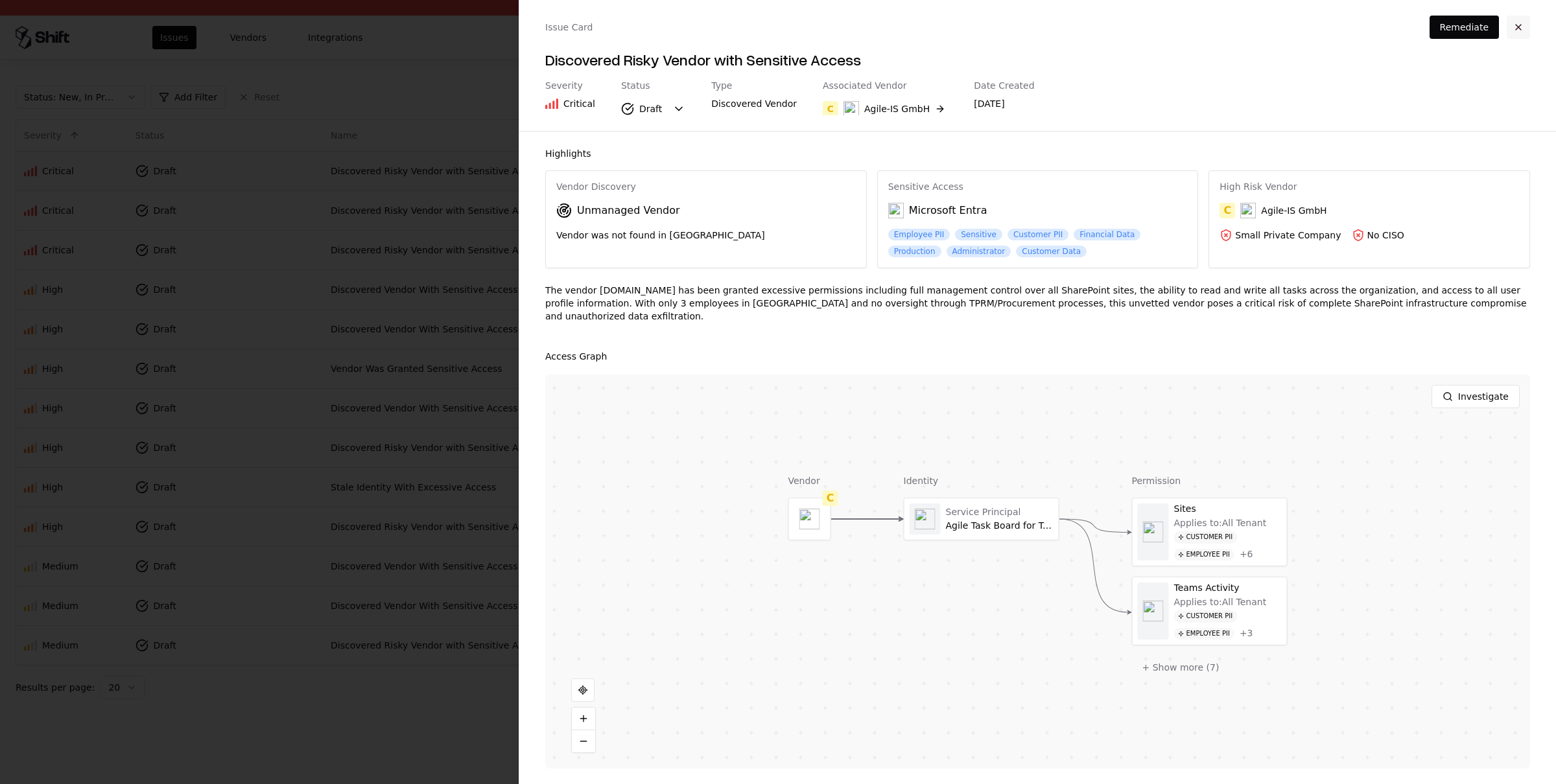
click at [1522, 28] on button "button" at bounding box center [1518, 27] width 24 height 24
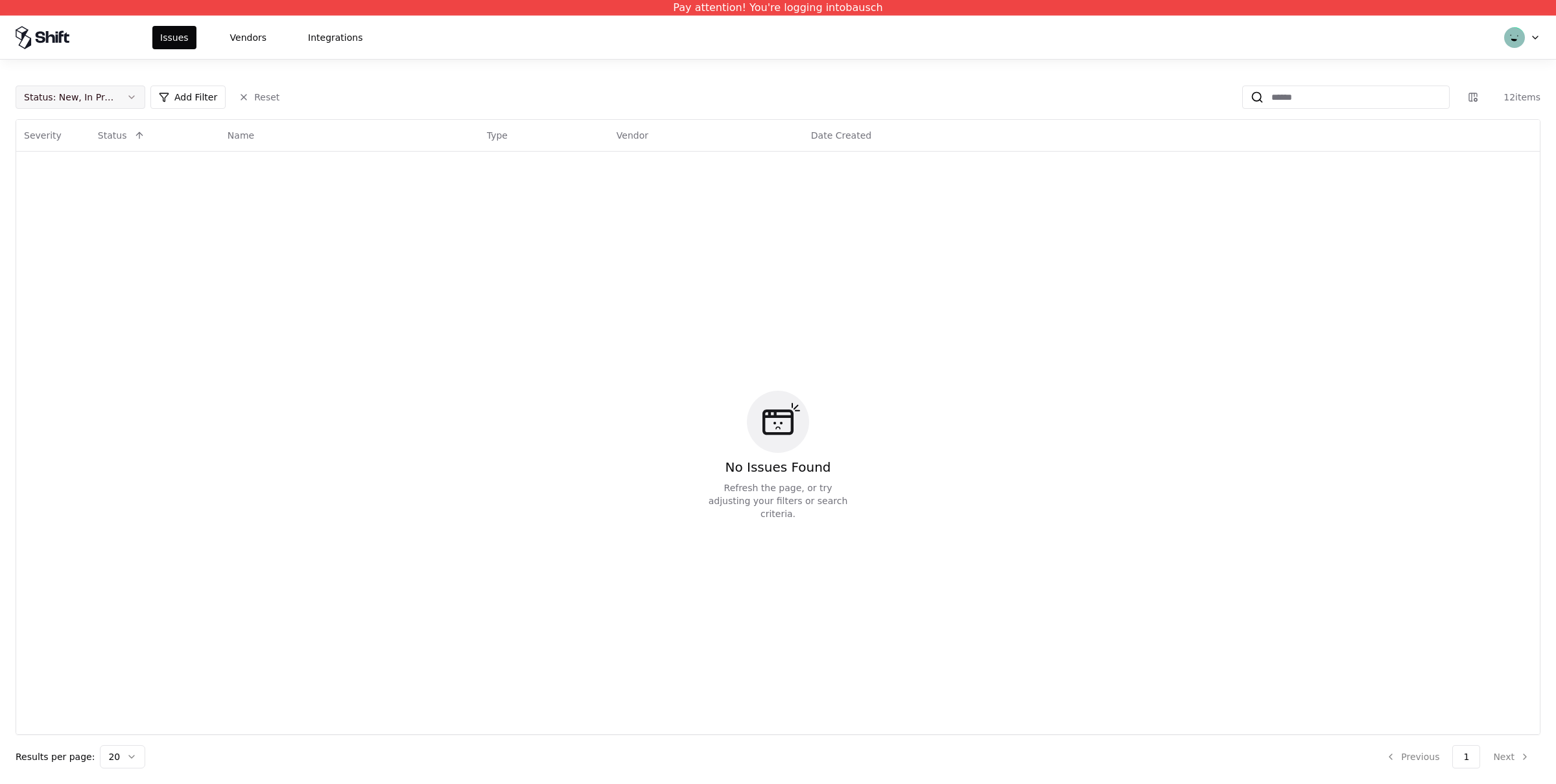
click at [126, 93] on button "Status : New, In Progress" at bounding box center [80, 97] width 130 height 24
click at [62, 230] on div "Draft" at bounding box center [80, 225] width 123 height 26
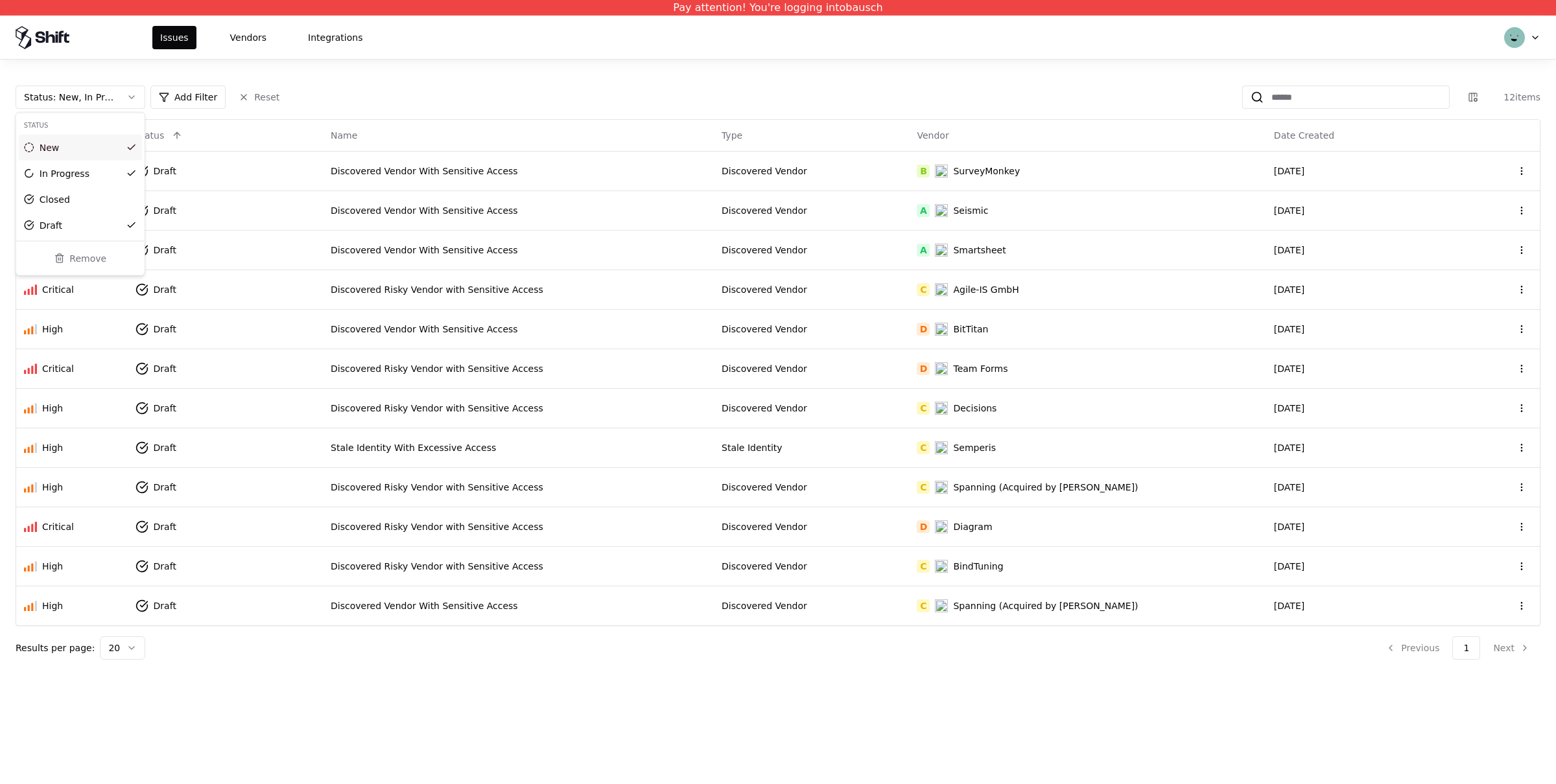
click at [638, 62] on html "Pay attention! You're logging into bausch Issues Vendors Integrations Status : …" at bounding box center [778, 392] width 1556 height 784
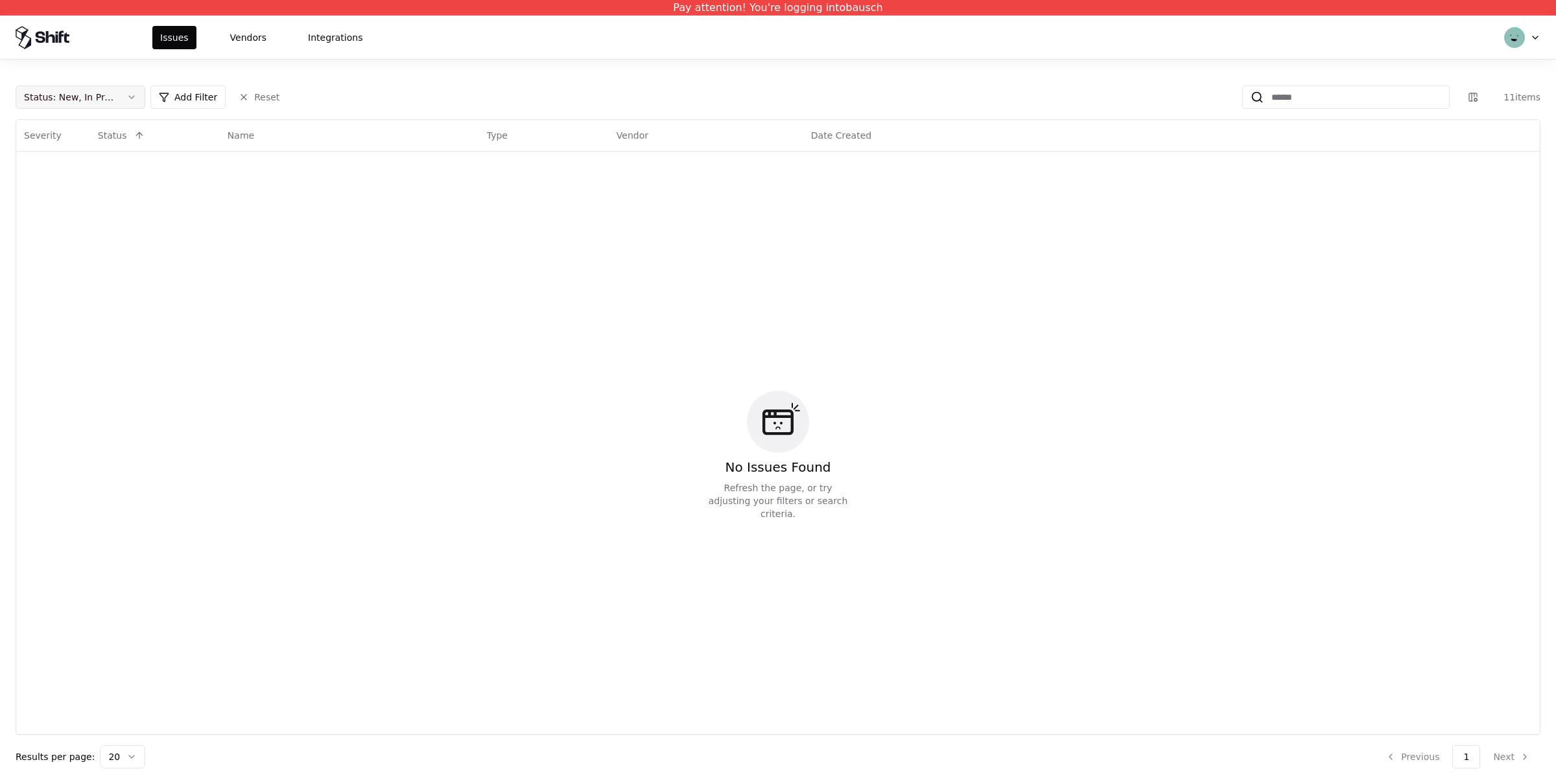
click at [101, 96] on div "Status : New, In Progress" at bounding box center [70, 97] width 92 height 13
click at [68, 218] on div "Draft" at bounding box center [80, 225] width 123 height 26
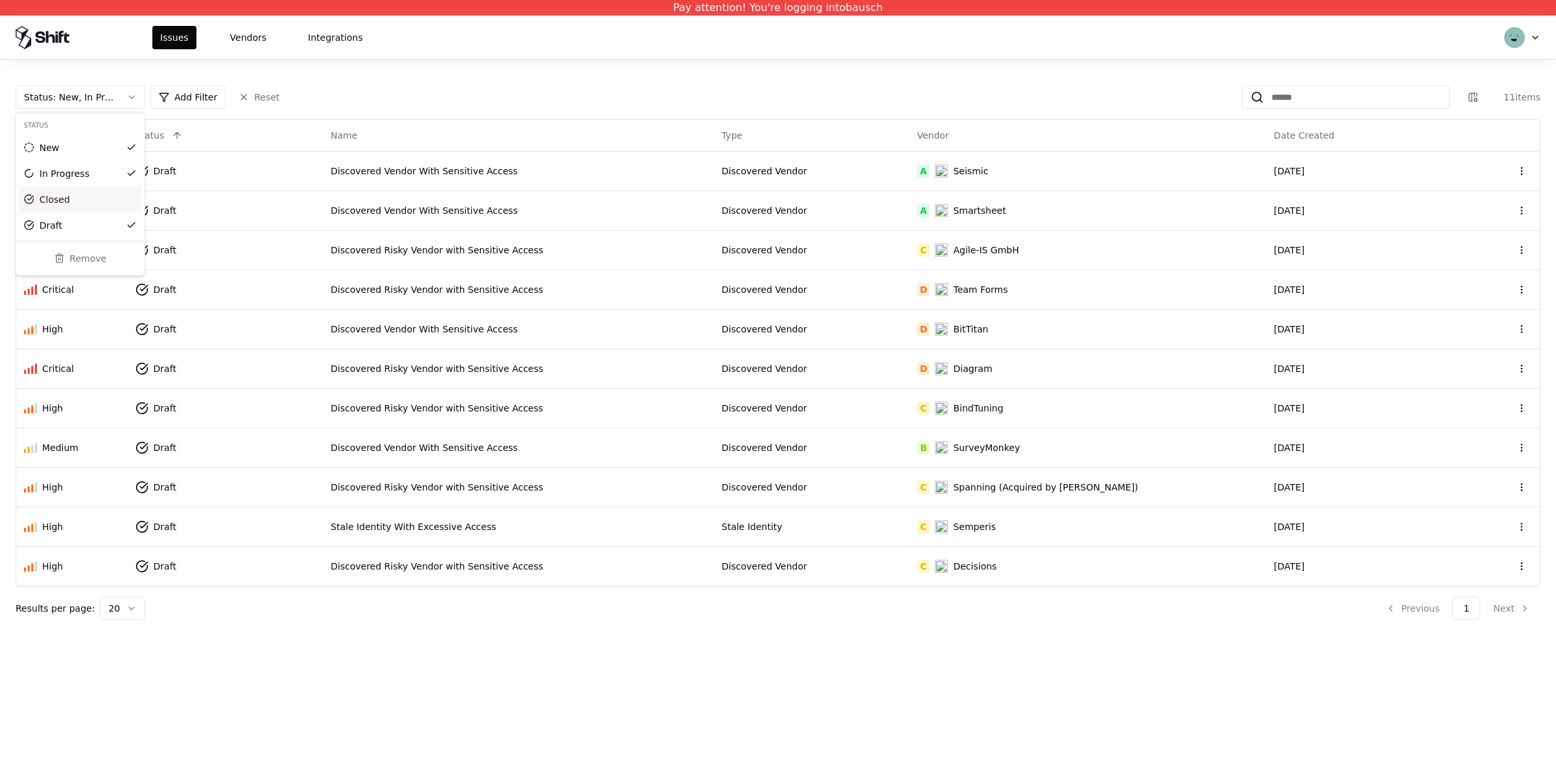
click at [701, 133] on html "Pay attention! You're logging into bausch Issues Vendors Integrations Status : …" at bounding box center [778, 392] width 1556 height 784
click at [490, 174] on div "Discovered Vendor With Sensitive Access" at bounding box center [518, 171] width 376 height 13
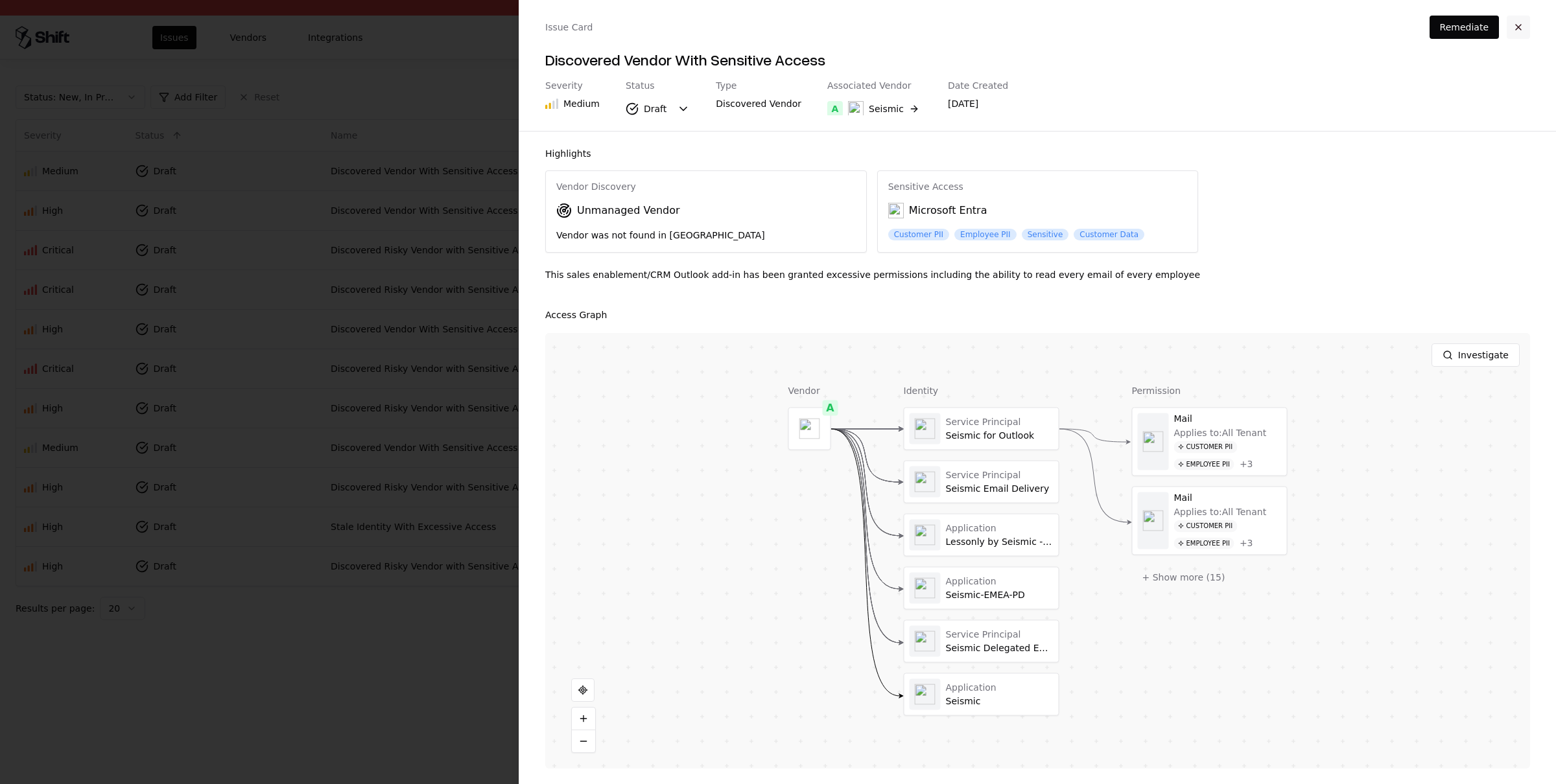
click at [1517, 23] on button "button" at bounding box center [1518, 27] width 24 height 24
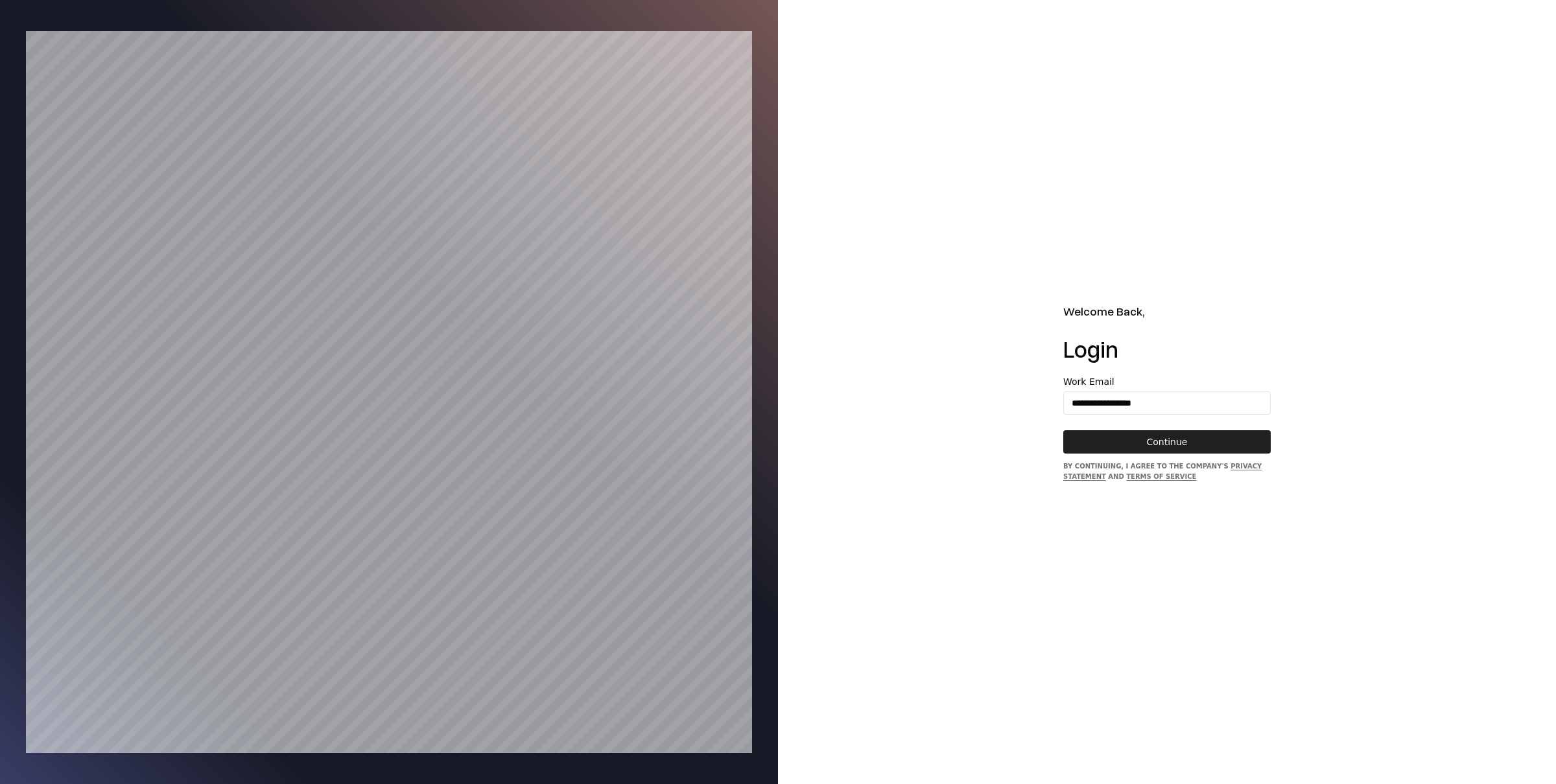
click at [1121, 434] on button "Continue" at bounding box center [1166, 441] width 207 height 24
